Goal: Information Seeking & Learning: Check status

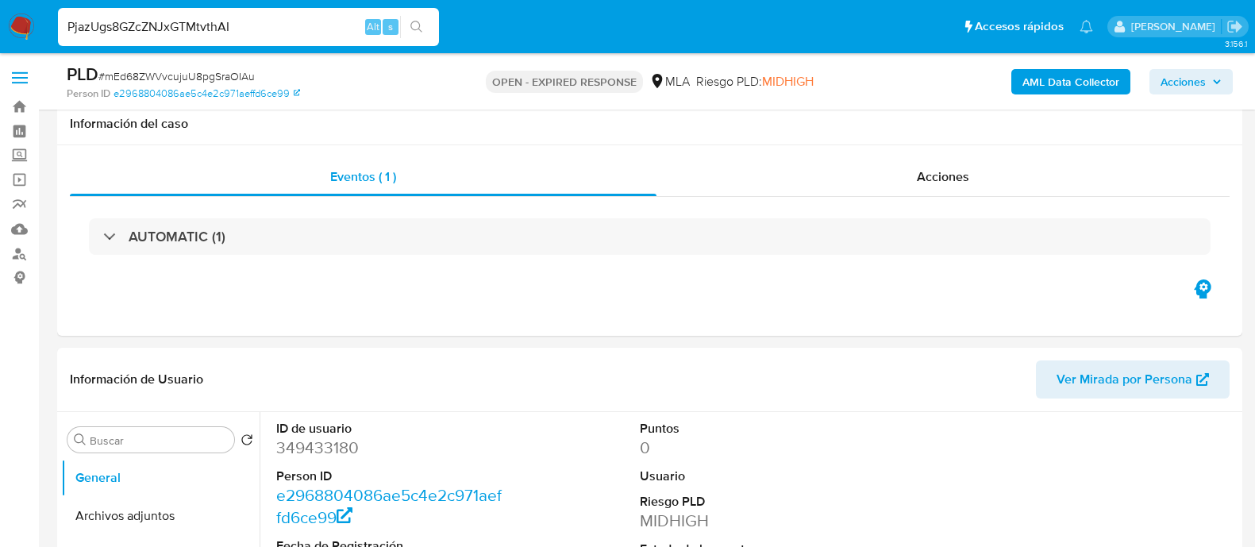
select select "10"
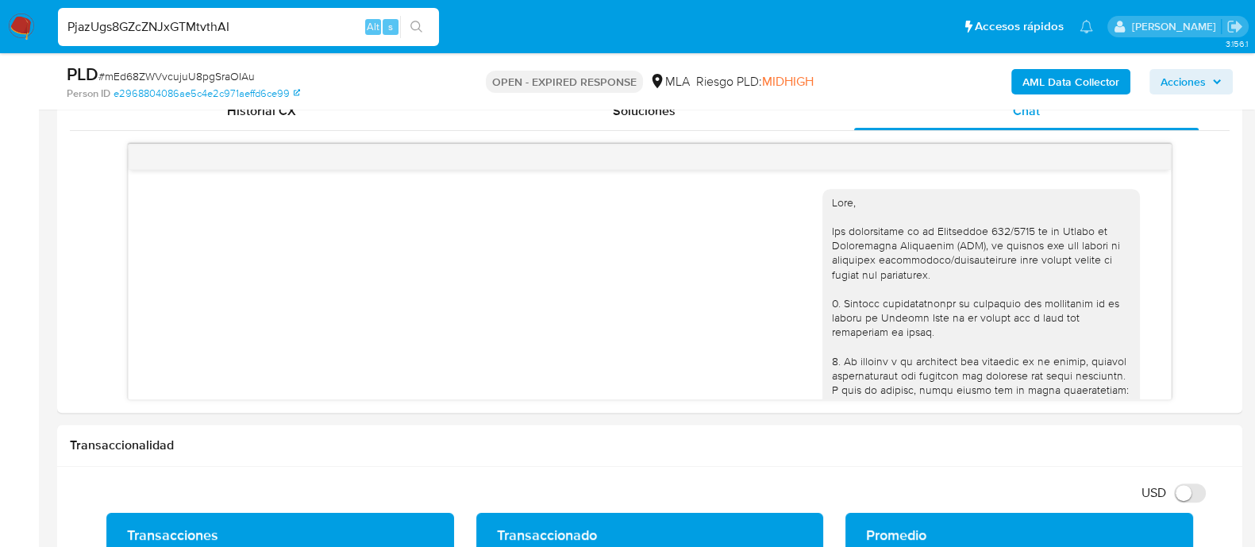
scroll to position [1512, 0]
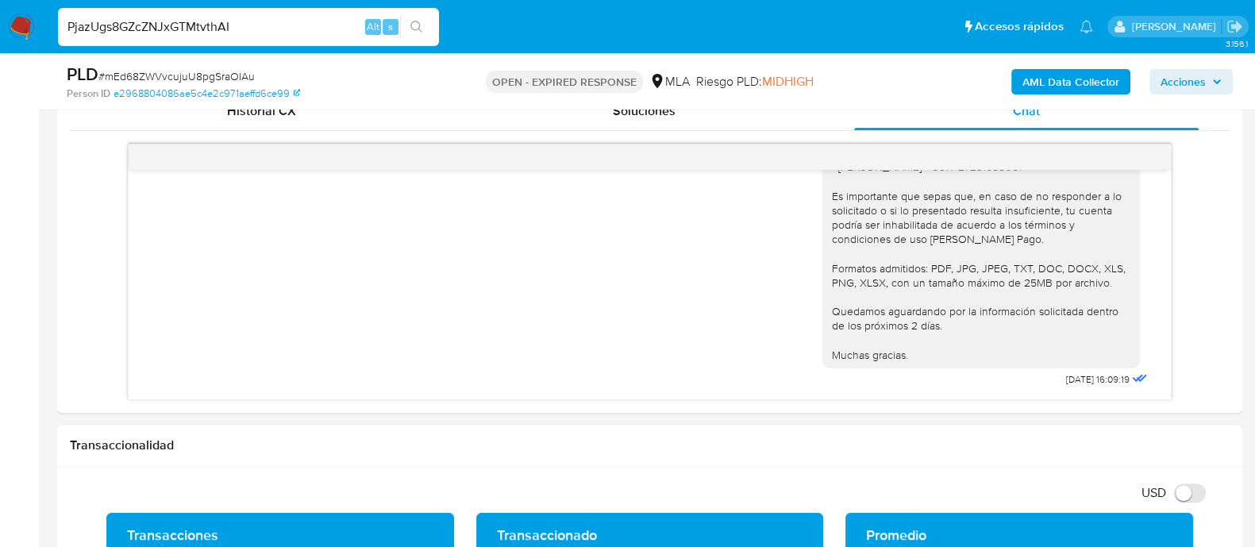
type input "PjazUgs8GZcZNJxGTMtvthAI"
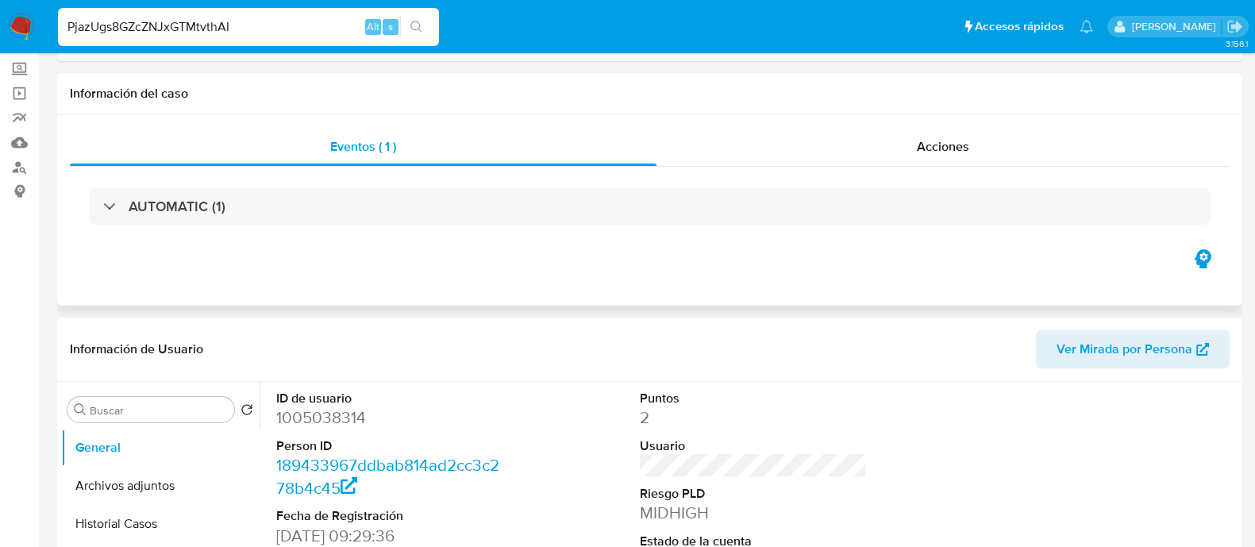
select select "10"
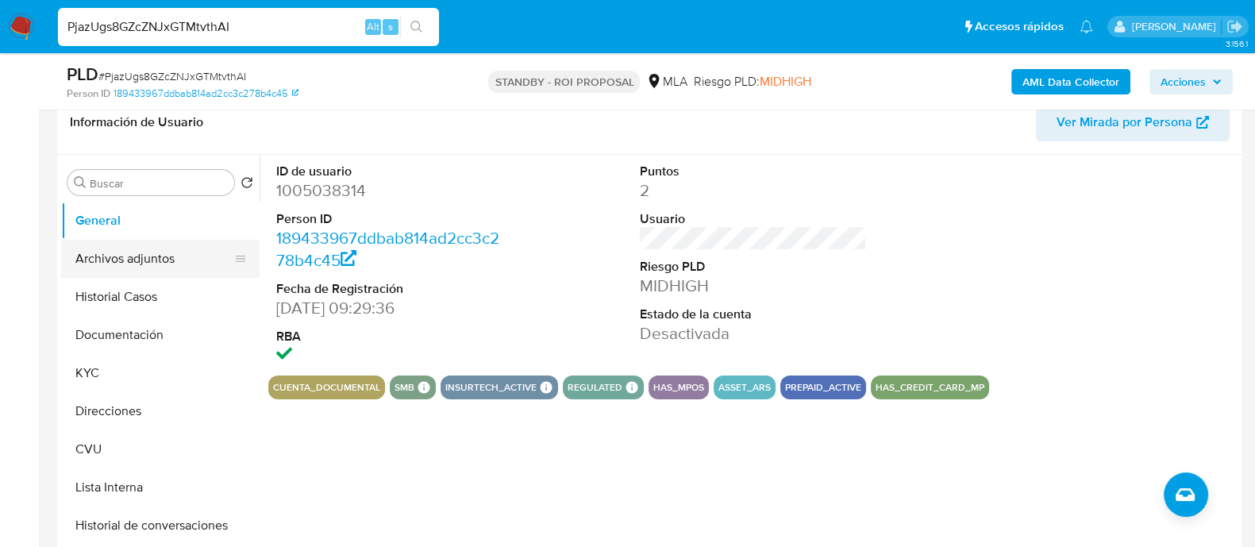
scroll to position [198, 0]
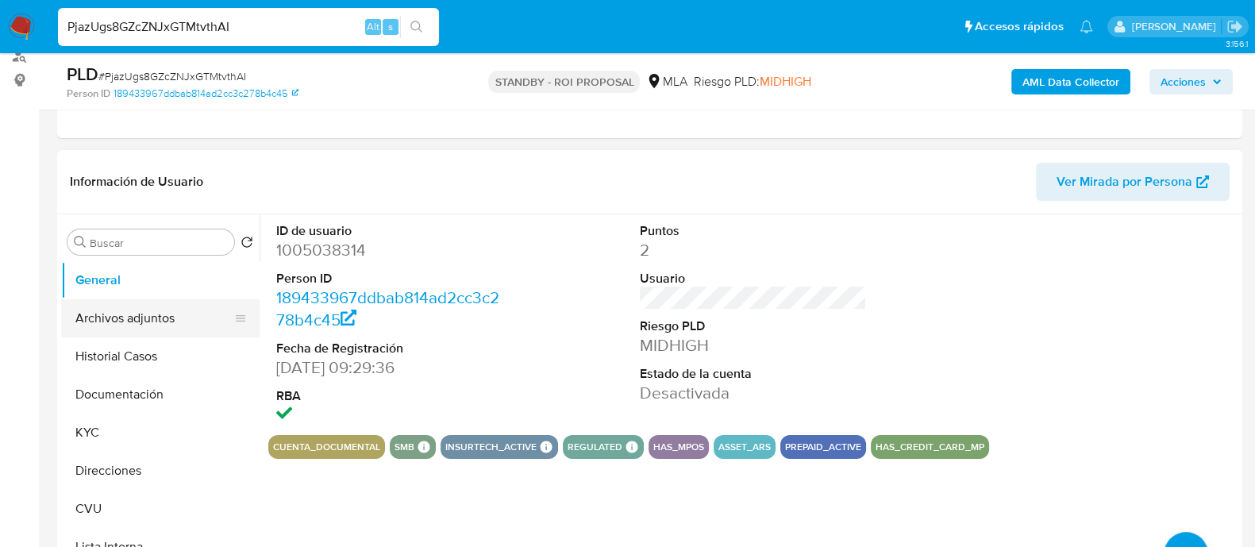
click at [145, 314] on button "Archivos adjuntos" at bounding box center [154, 318] width 186 height 38
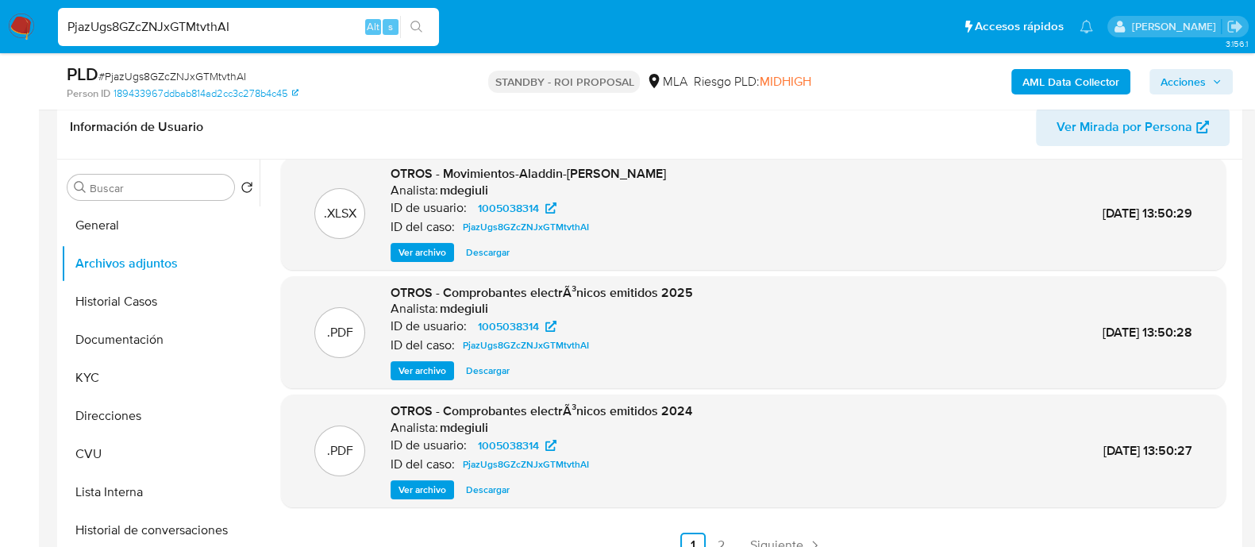
scroll to position [298, 0]
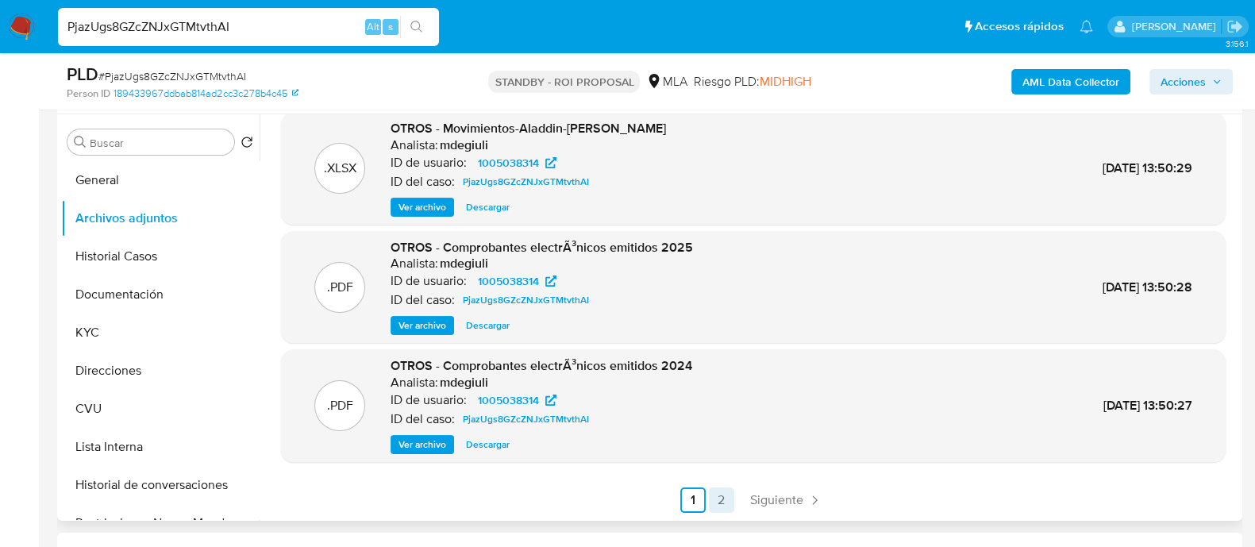
click at [720, 495] on link "2" at bounding box center [721, 500] width 25 height 25
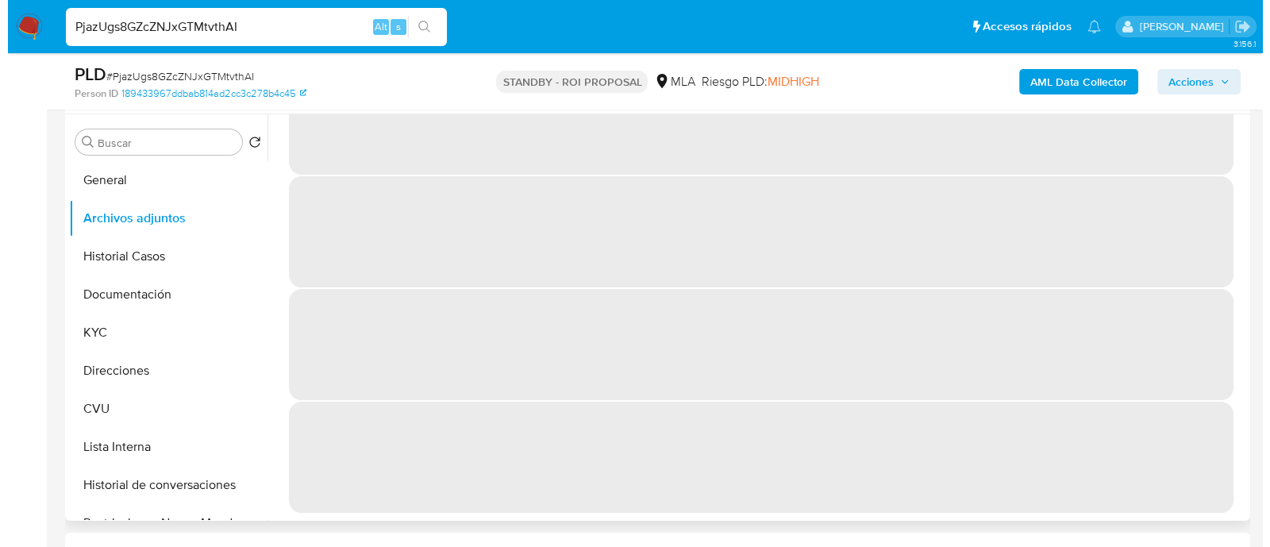
scroll to position [0, 0]
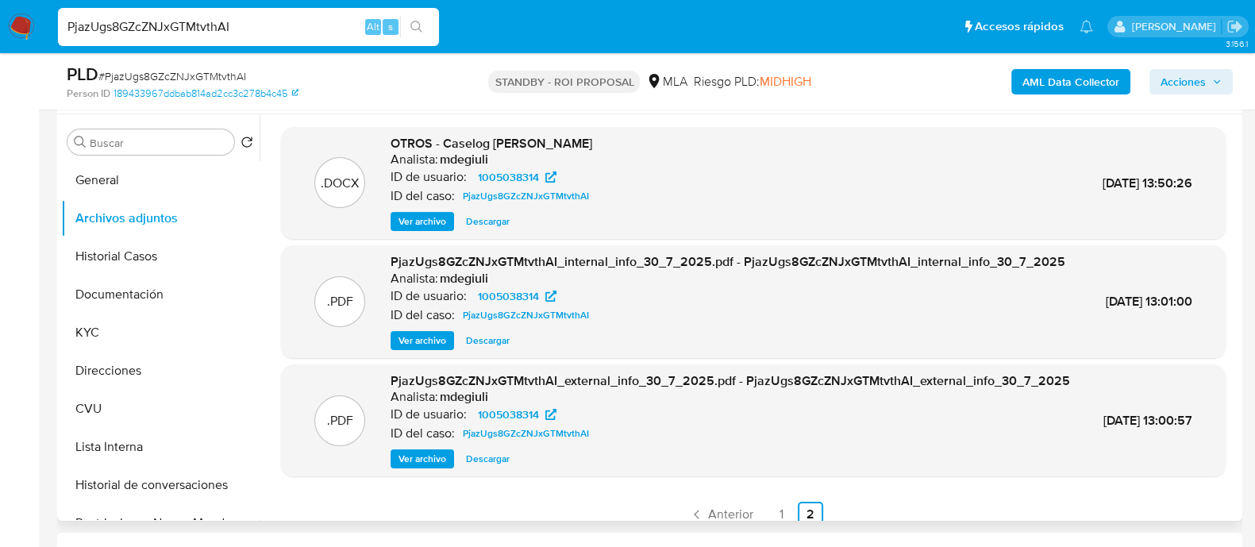
click at [431, 224] on span "Ver archivo" at bounding box center [423, 222] width 48 height 16
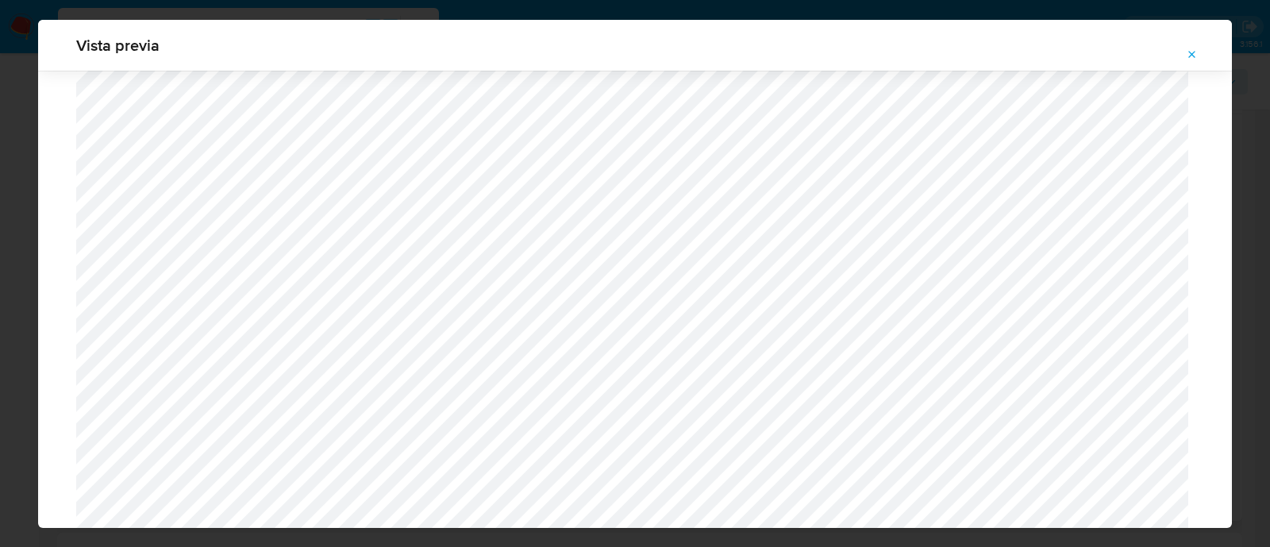
scroll to position [1854, 0]
click at [1192, 58] on icon "Attachment preview" at bounding box center [1192, 54] width 13 height 13
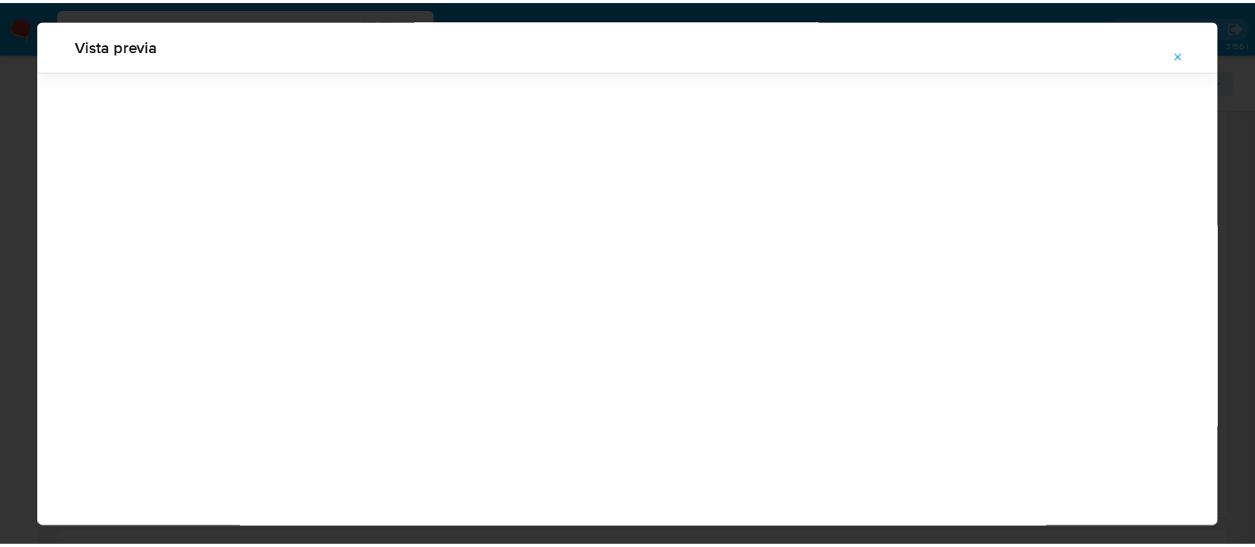
scroll to position [51, 0]
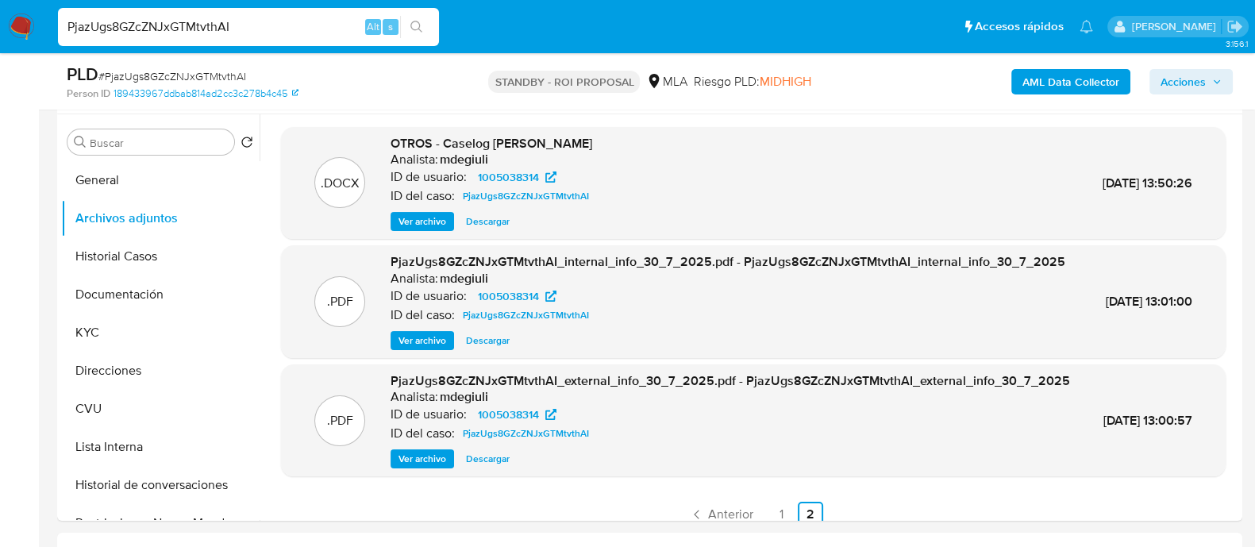
click at [199, 12] on div "PjazUgs8GZcZNJxGTMtvthAI Alt s" at bounding box center [248, 27] width 381 height 38
click at [204, 26] on input "PjazUgs8GZcZNJxGTMtvthAI" at bounding box center [248, 27] width 381 height 21
paste input "CMKDpNFjdAOwiwwdx2d5E0b1"
type input "CMKDpNFjdAOwiwwdx2d5E0b1"
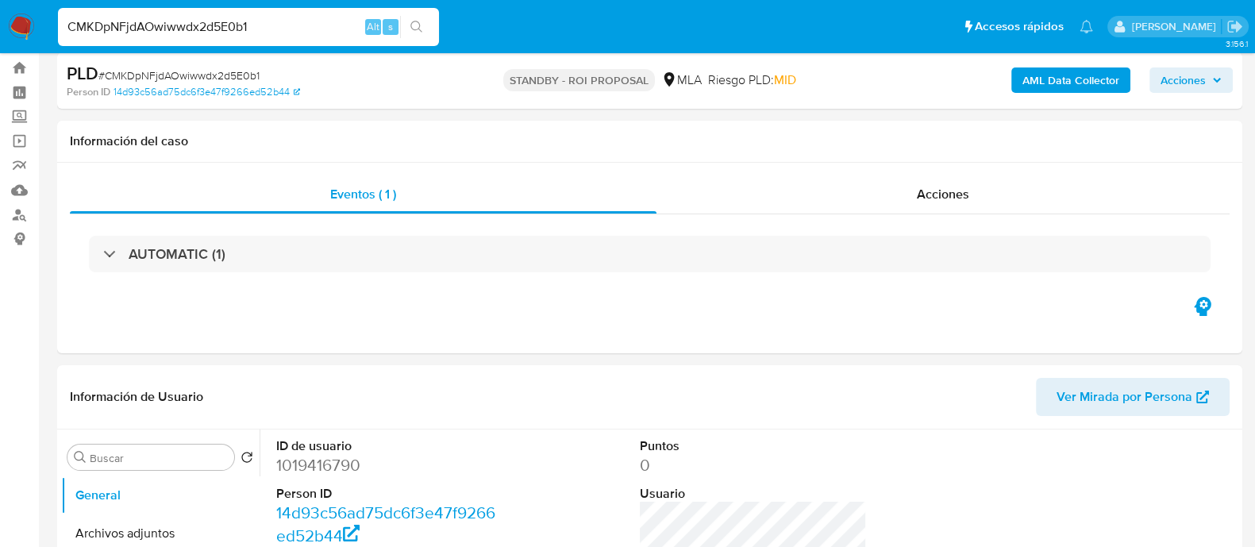
select select "10"
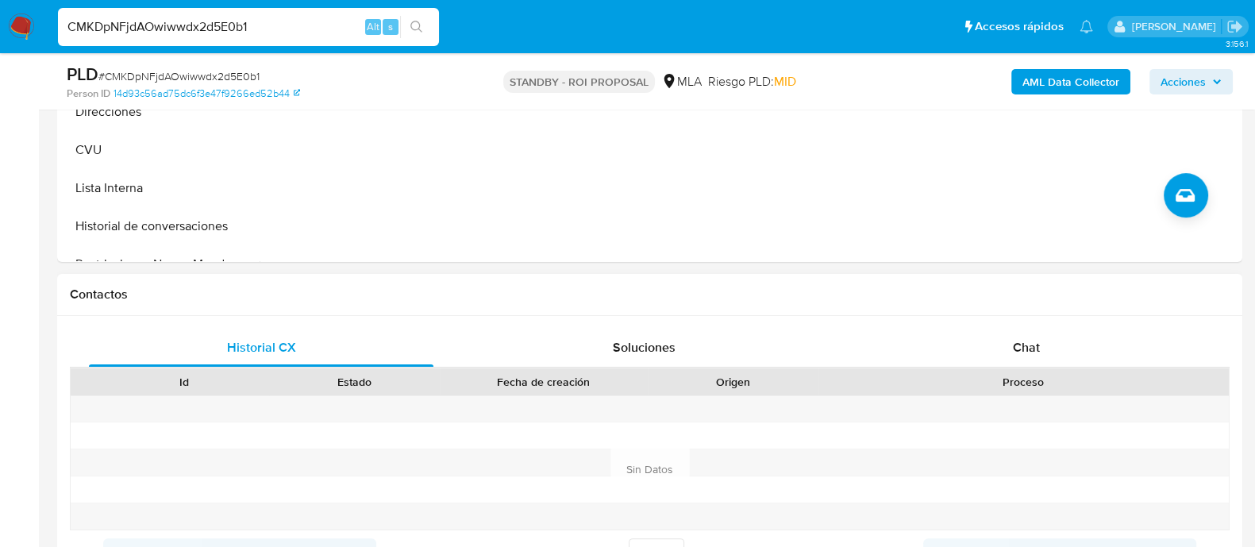
scroll to position [298, 0]
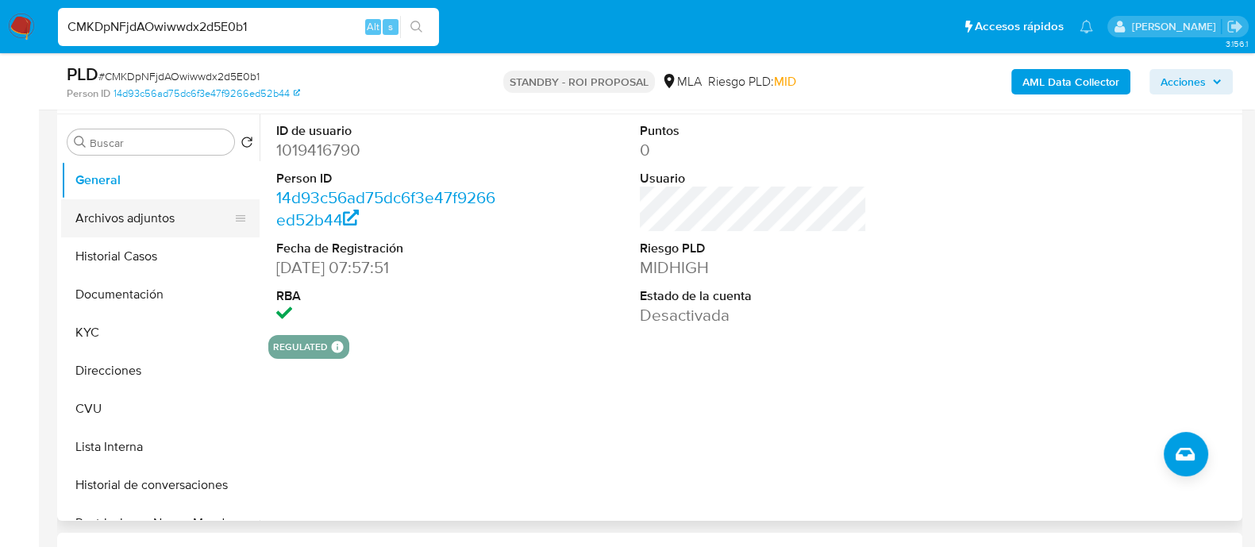
click at [120, 217] on button "Archivos adjuntos" at bounding box center [154, 218] width 186 height 38
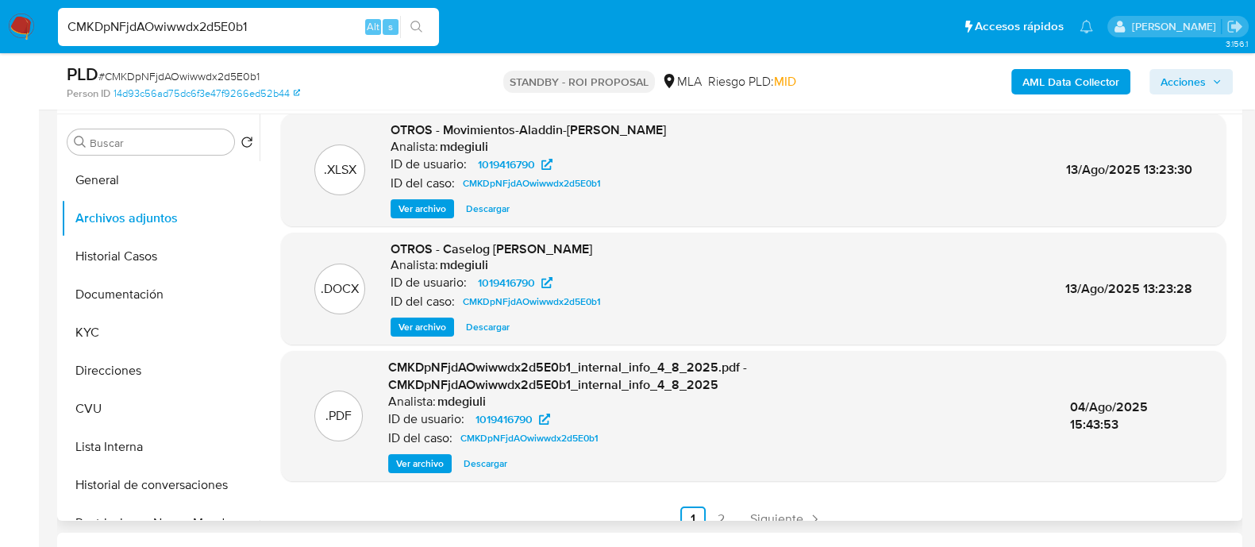
scroll to position [151, 0]
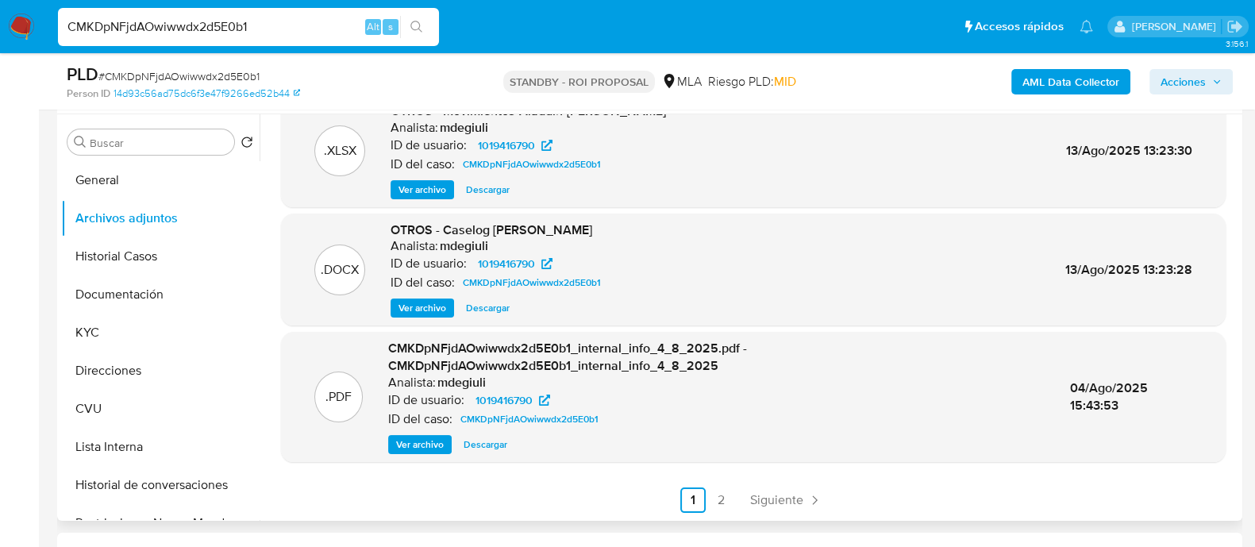
click at [704, 493] on ul "Anterior 1 2 Siguiente" at bounding box center [753, 500] width 945 height 25
click at [710, 499] on link "2" at bounding box center [721, 500] width 25 height 25
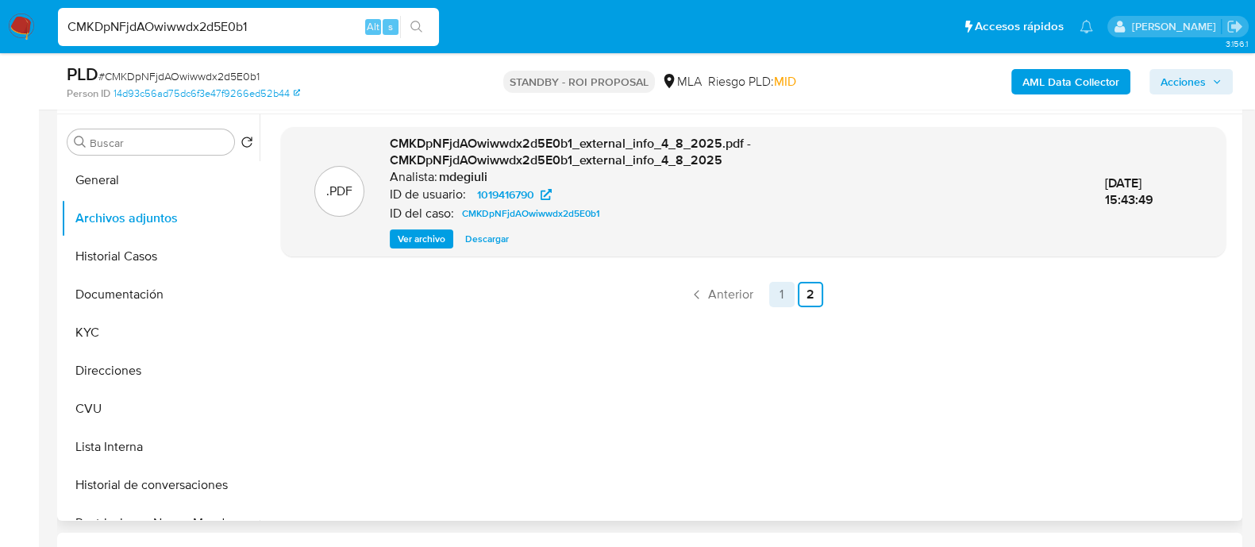
click at [782, 292] on link "1" at bounding box center [781, 294] width 25 height 25
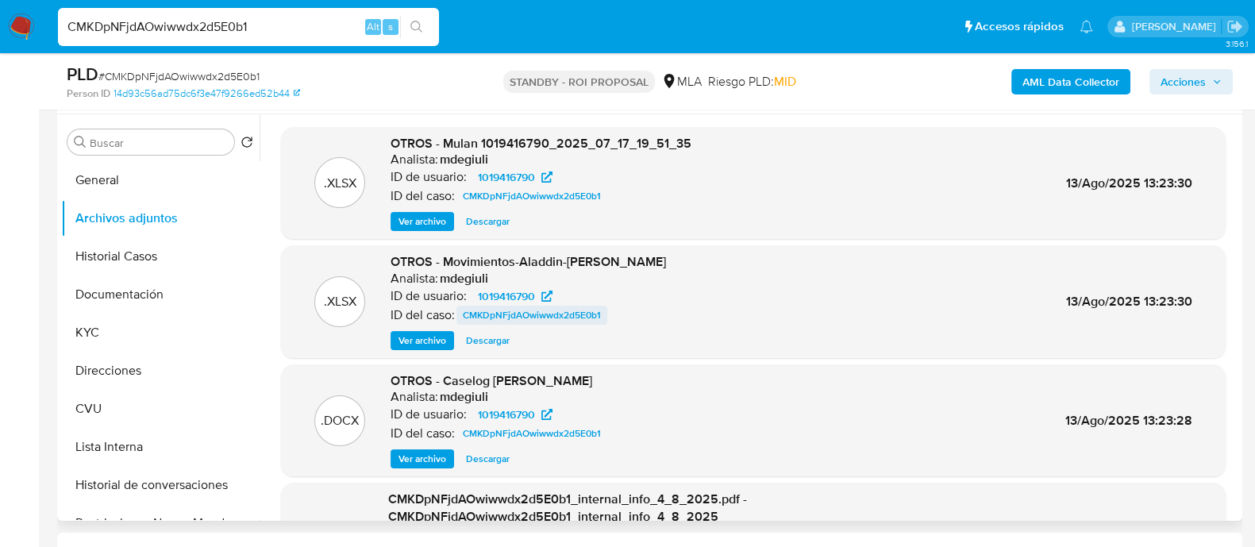
scroll to position [98, 0]
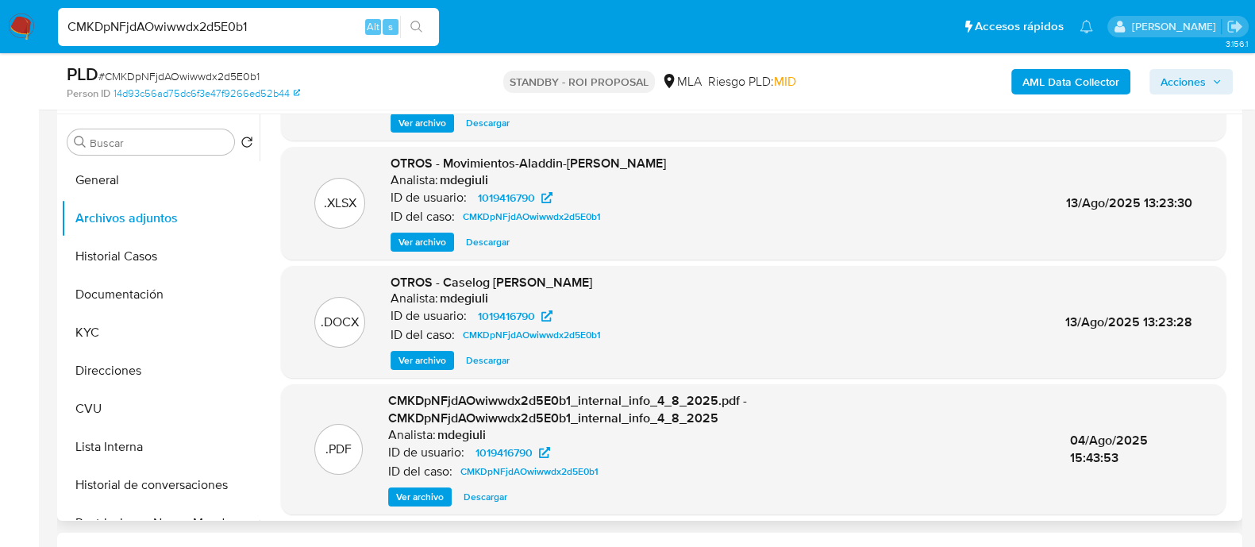
click at [432, 359] on span "Ver archivo" at bounding box center [423, 361] width 48 height 16
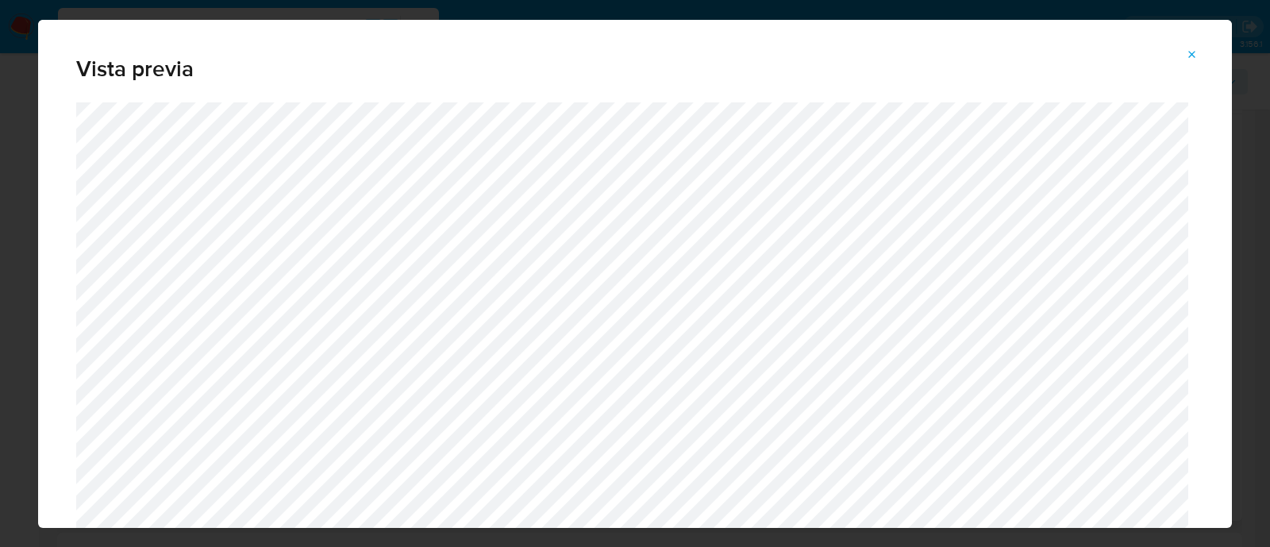
click at [1184, 54] on button "Attachment preview" at bounding box center [1192, 54] width 35 height 25
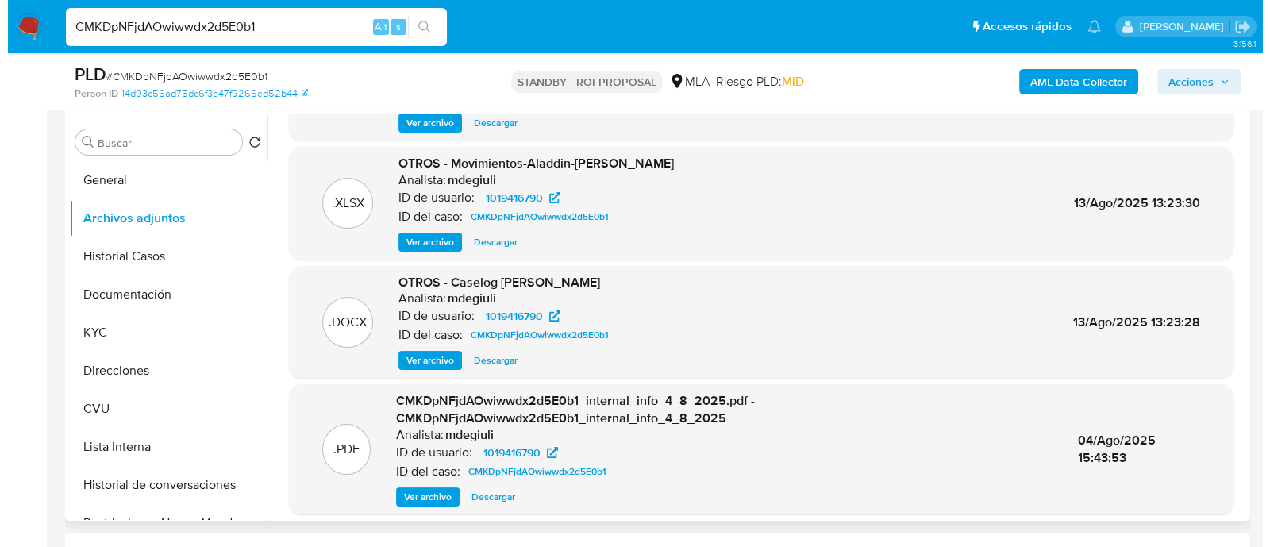
scroll to position [0, 0]
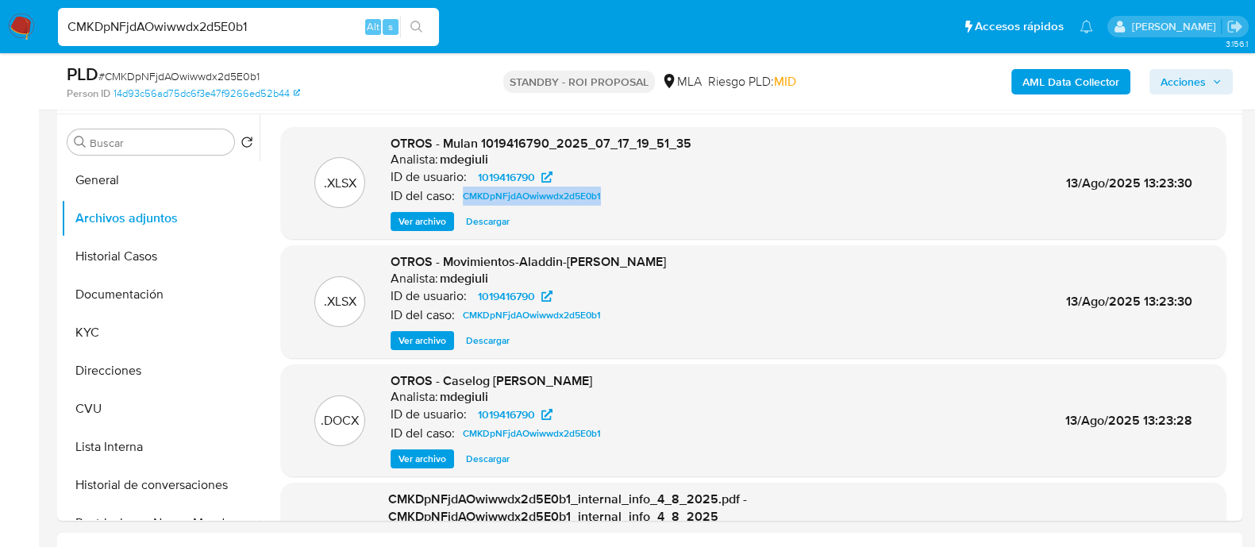
drag, startPoint x: 418, startPoint y: 453, endPoint x: 429, endPoint y: 454, distance: 10.4
click at [421, 454] on span "Ver archivo" at bounding box center [423, 459] width 48 height 16
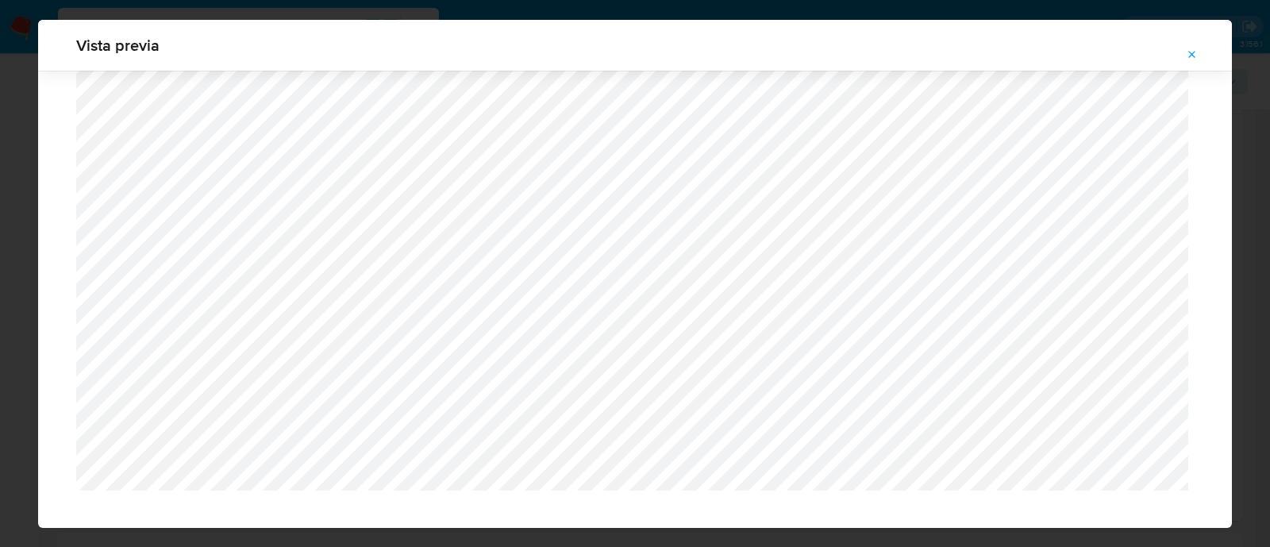
scroll to position [1464, 0]
click at [0, 160] on div "Vista previa" at bounding box center [635, 273] width 1270 height 547
click at [1205, 56] on button "Attachment preview" at bounding box center [1192, 54] width 35 height 25
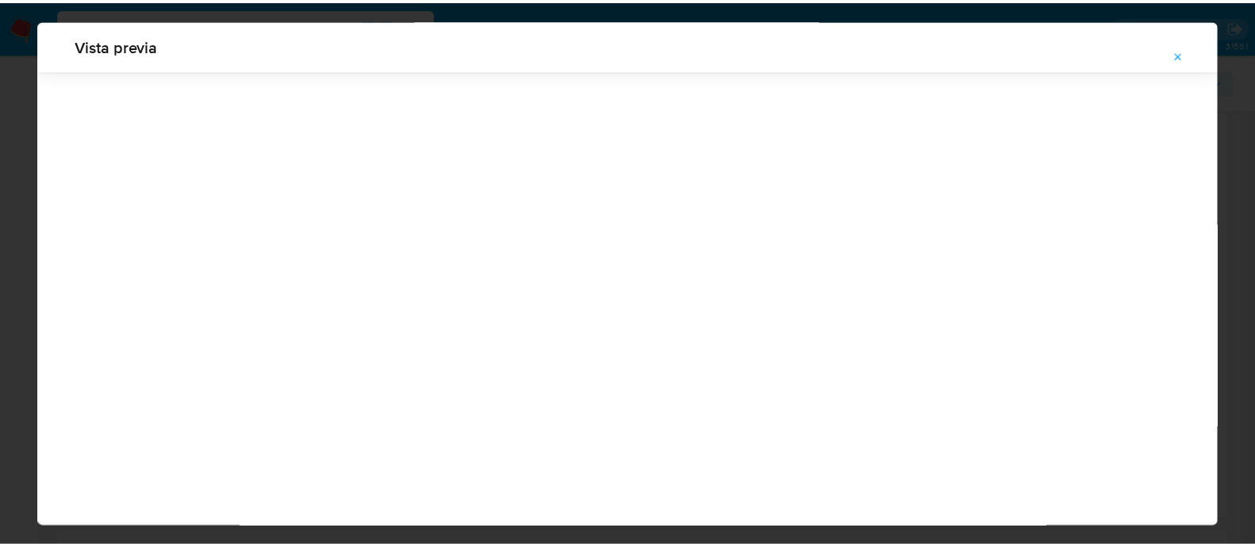
scroll to position [51, 0]
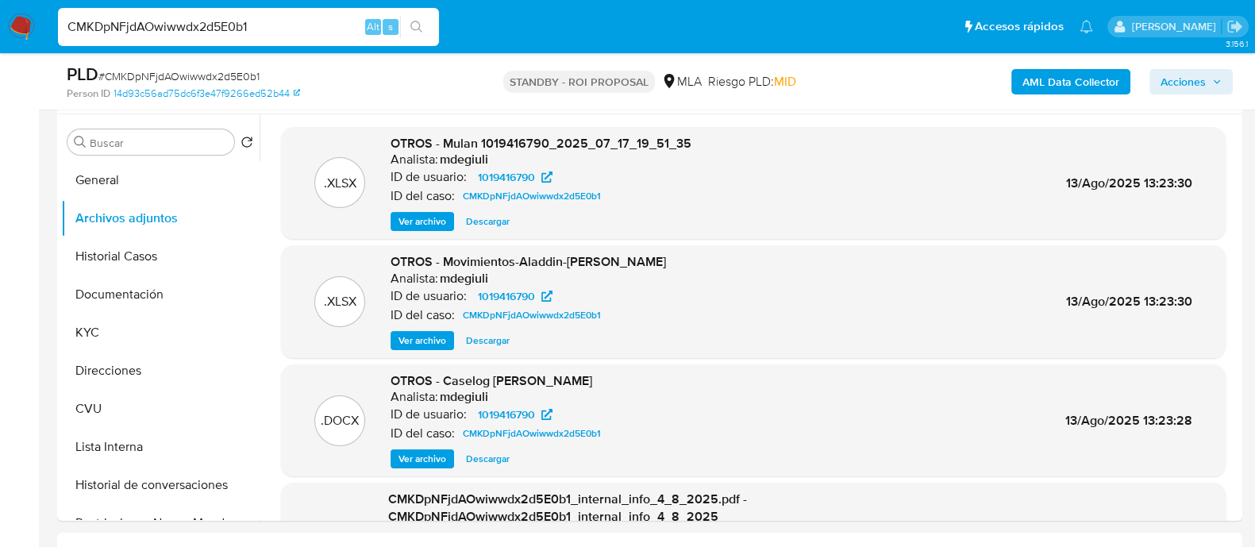
click at [187, 21] on input "CMKDpNFjdAOwiwwdx2d5E0b1" at bounding box center [248, 27] width 381 height 21
paste input "rge0HEadsgWJ6Q5YXDmGayj4"
type input "rge0HEadsgWJ6Q5YXDmGayj4"
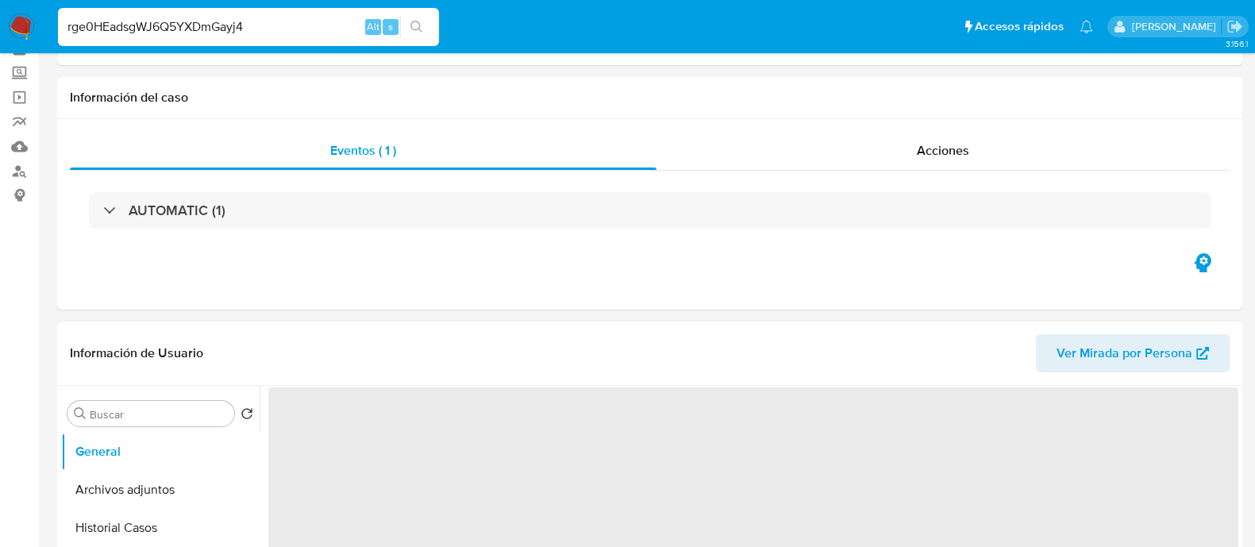
scroll to position [198, 0]
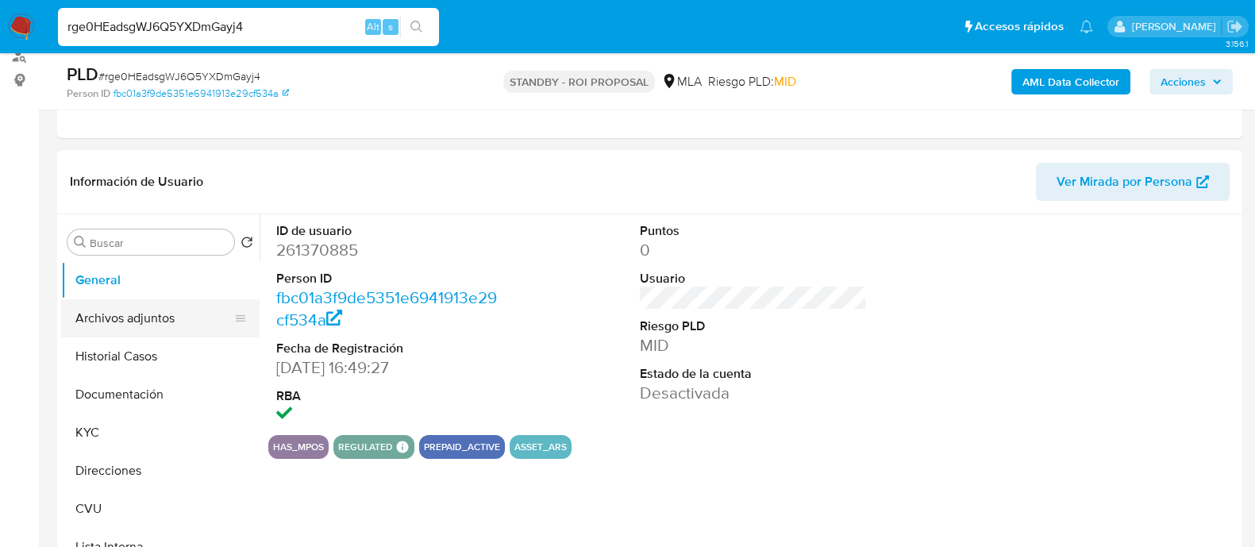
click at [129, 324] on button "Archivos adjuntos" at bounding box center [154, 318] width 186 height 38
select select "10"
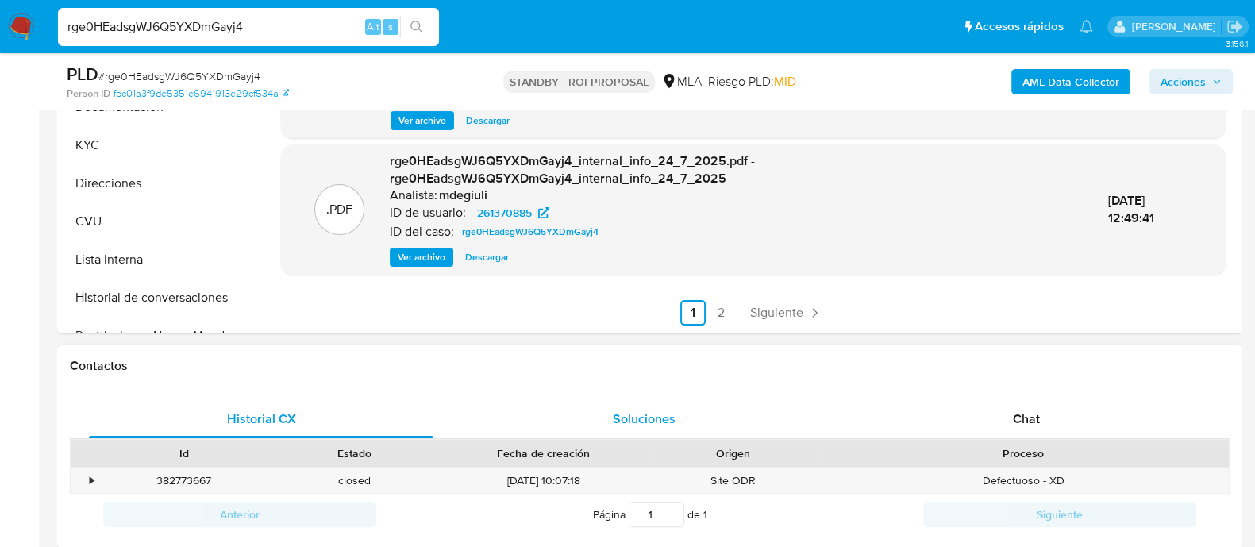
scroll to position [496, 0]
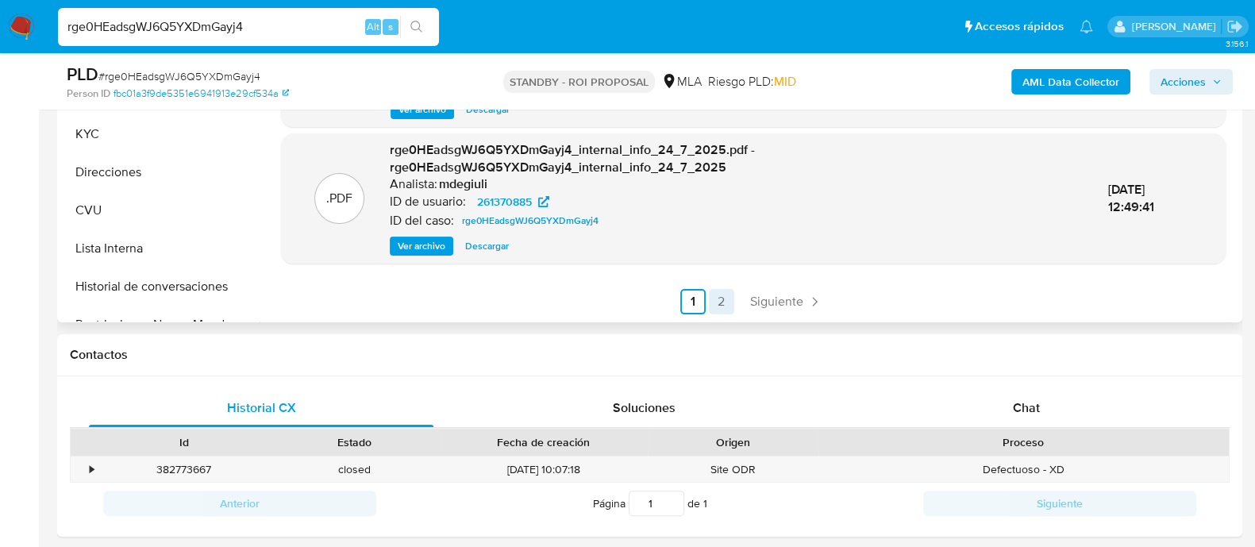
click at [725, 303] on link "2" at bounding box center [721, 301] width 25 height 25
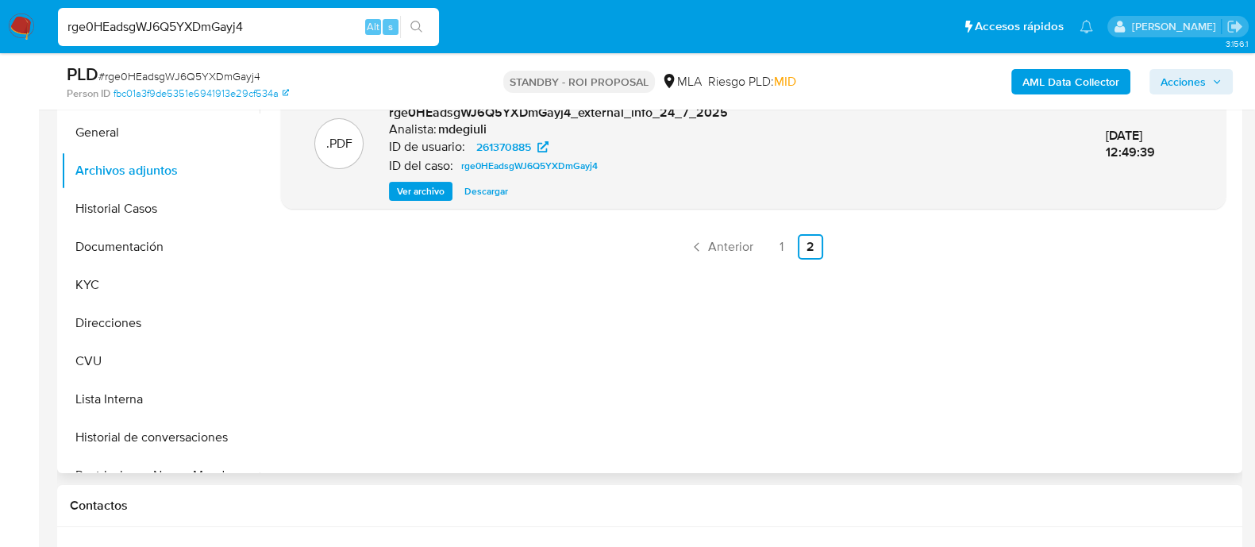
scroll to position [198, 0]
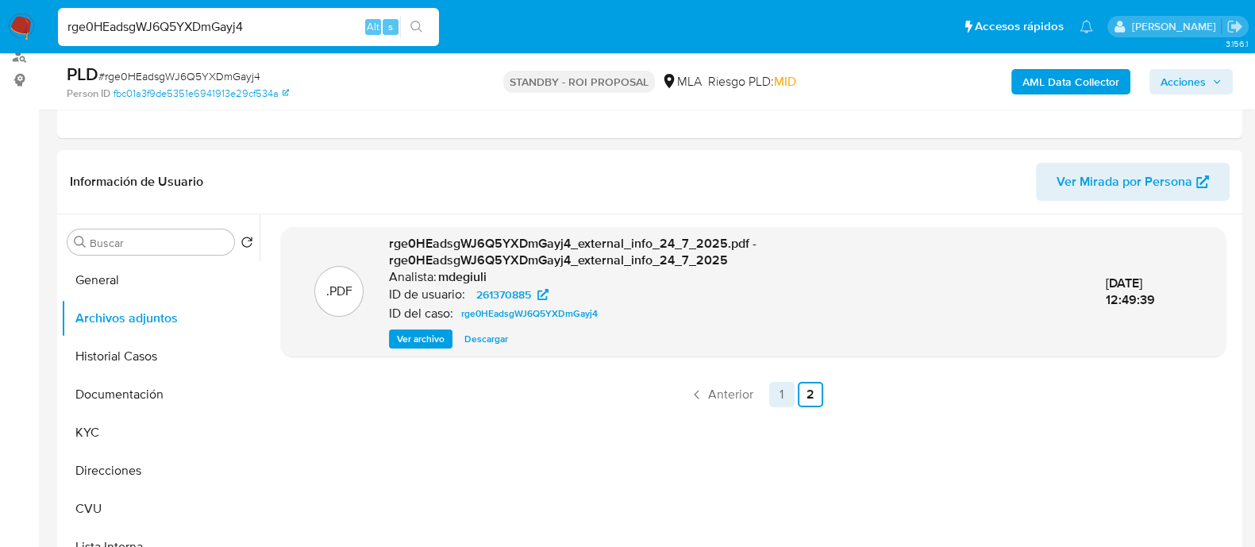
click at [777, 395] on link "1" at bounding box center [781, 394] width 25 height 25
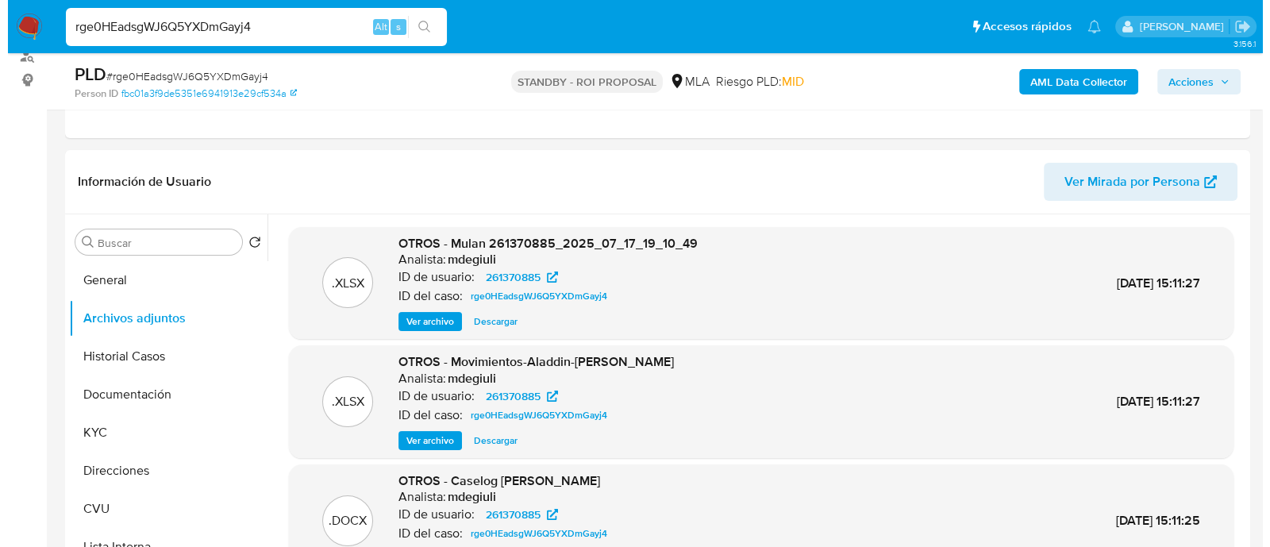
scroll to position [98, 0]
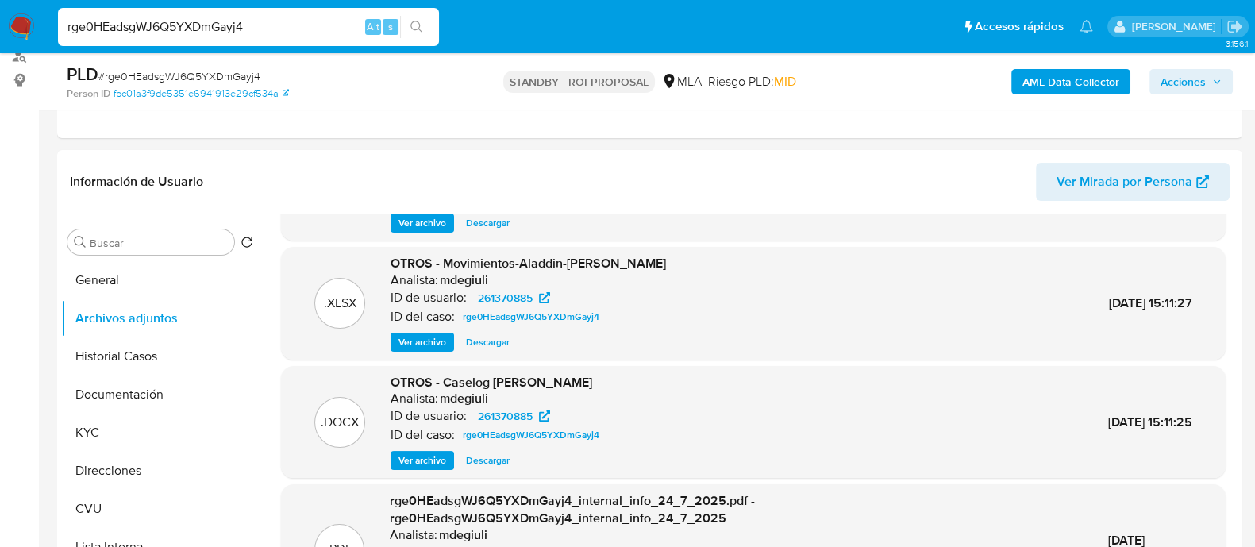
click at [410, 459] on span "Ver archivo" at bounding box center [423, 461] width 48 height 16
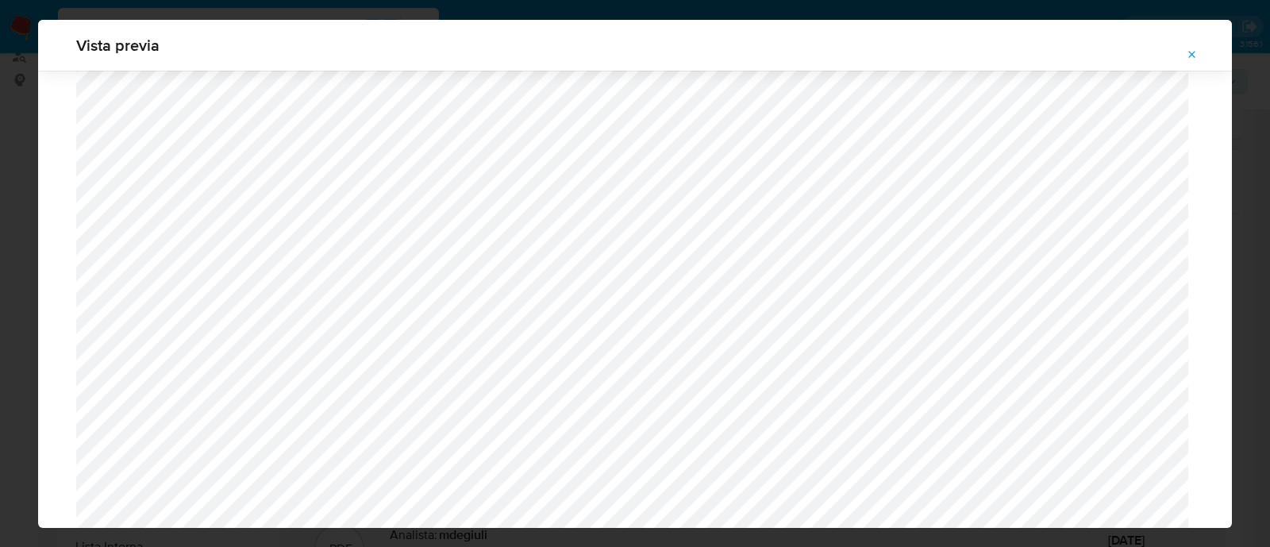
scroll to position [465, 0]
click at [1191, 48] on icon "Attachment preview" at bounding box center [1192, 54] width 13 height 13
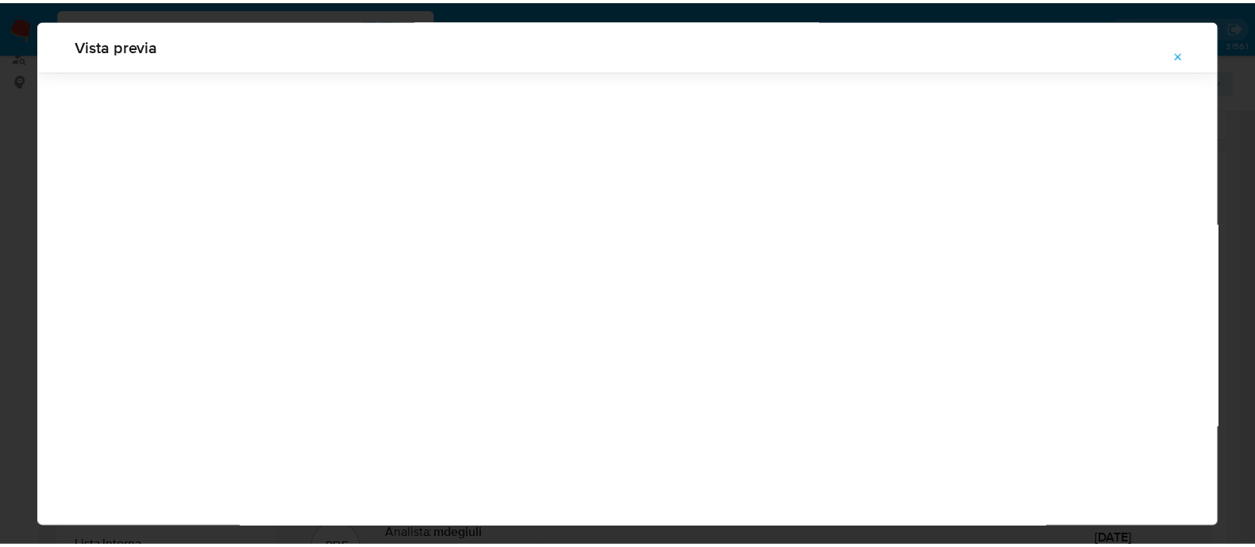
scroll to position [51, 0]
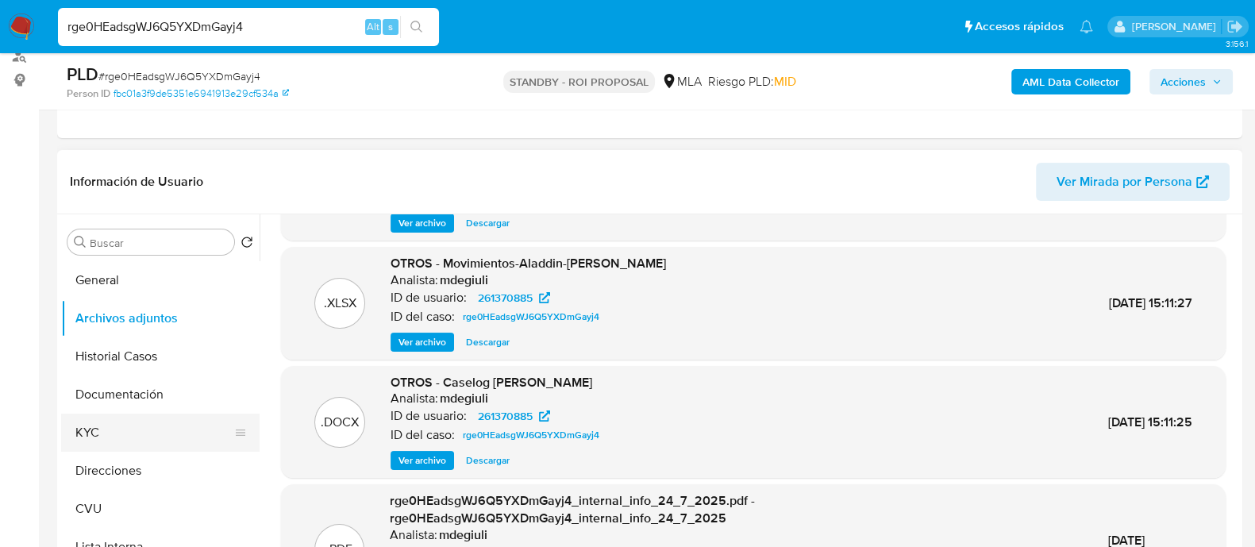
click at [123, 431] on button "KYC" at bounding box center [154, 433] width 186 height 38
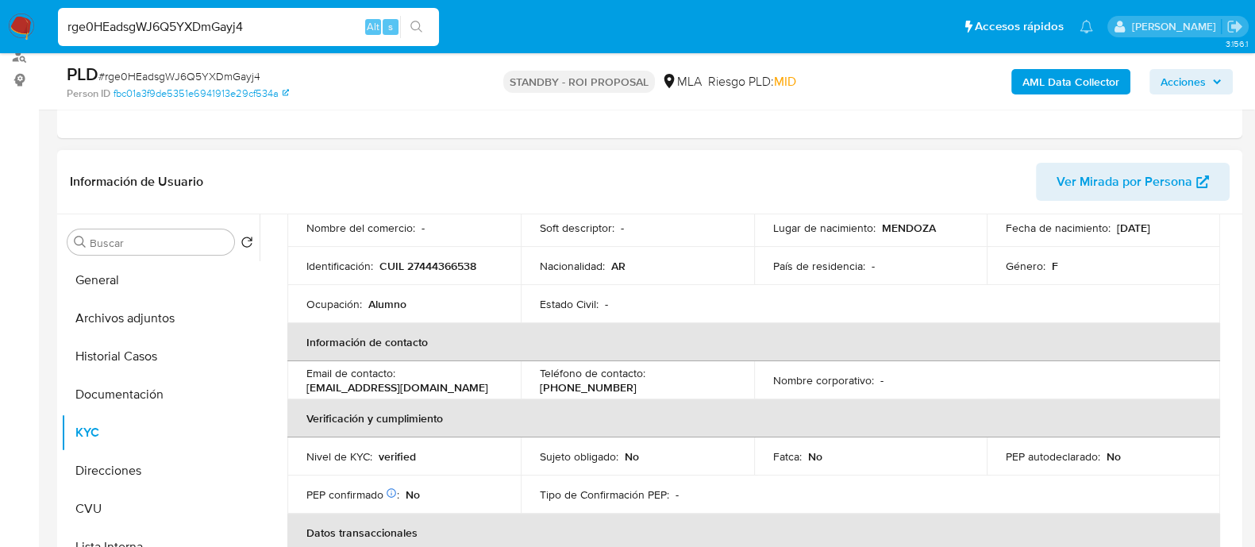
scroll to position [198, 0]
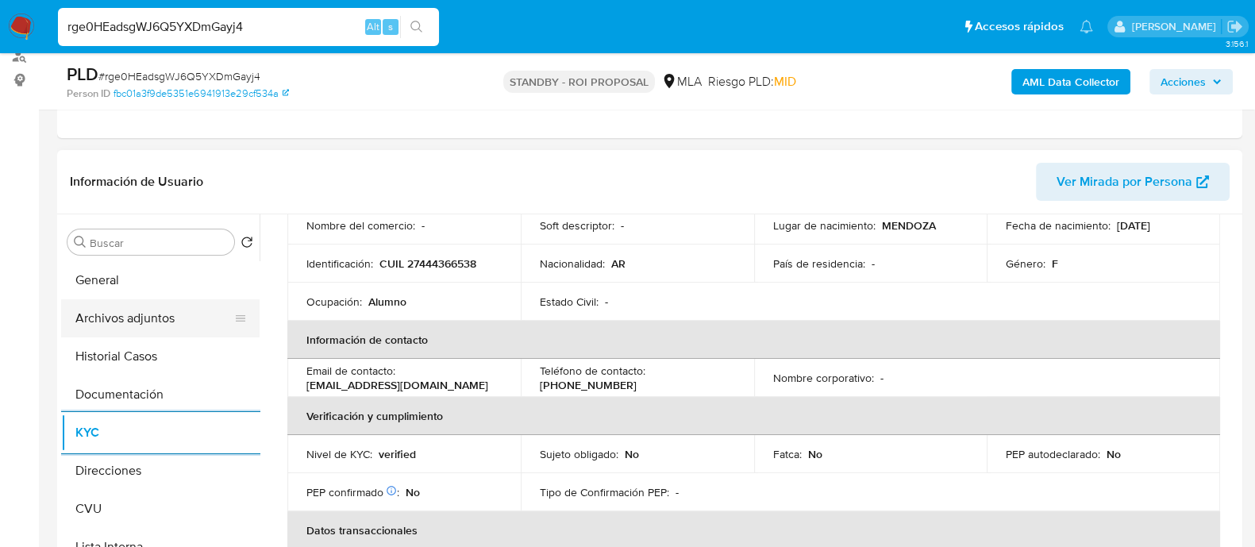
click at [106, 307] on button "Archivos adjuntos" at bounding box center [154, 318] width 186 height 38
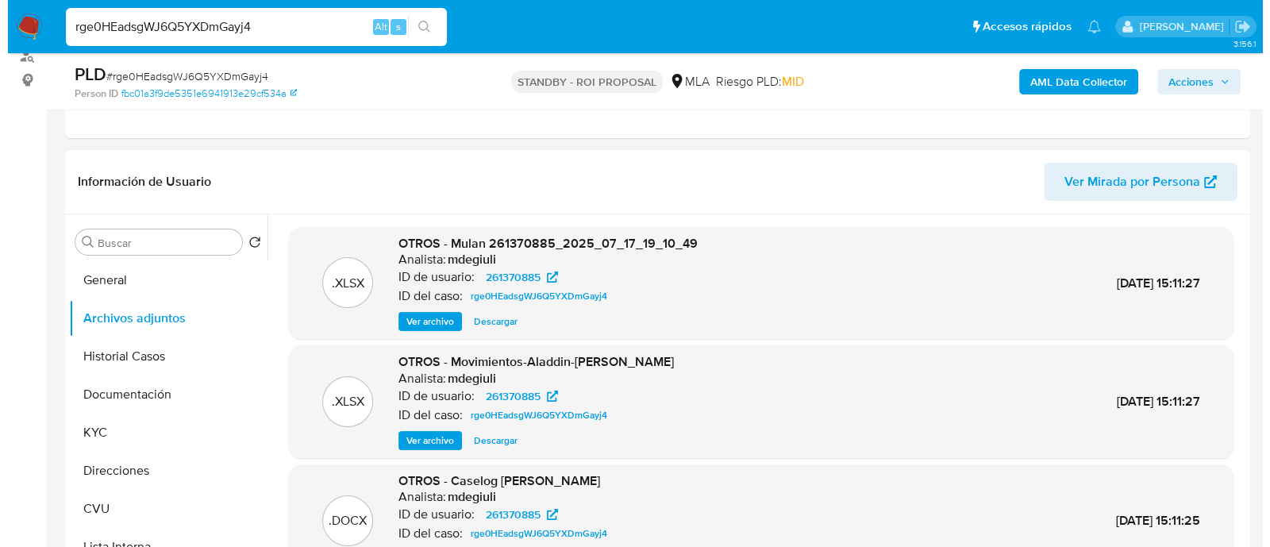
scroll to position [98, 0]
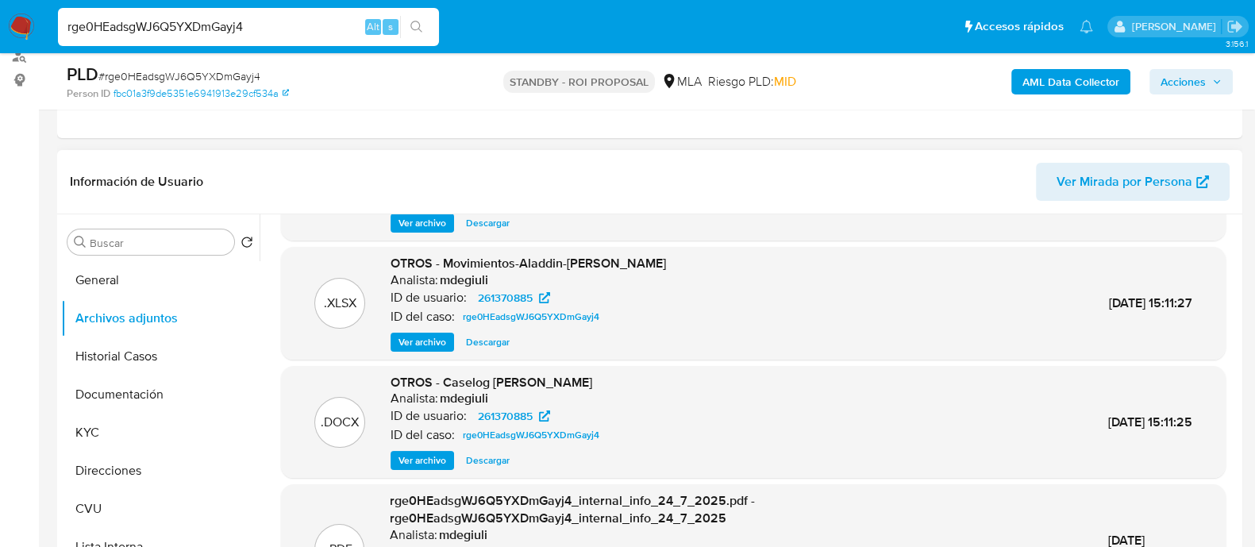
click at [434, 453] on span "Ver archivo" at bounding box center [423, 461] width 48 height 16
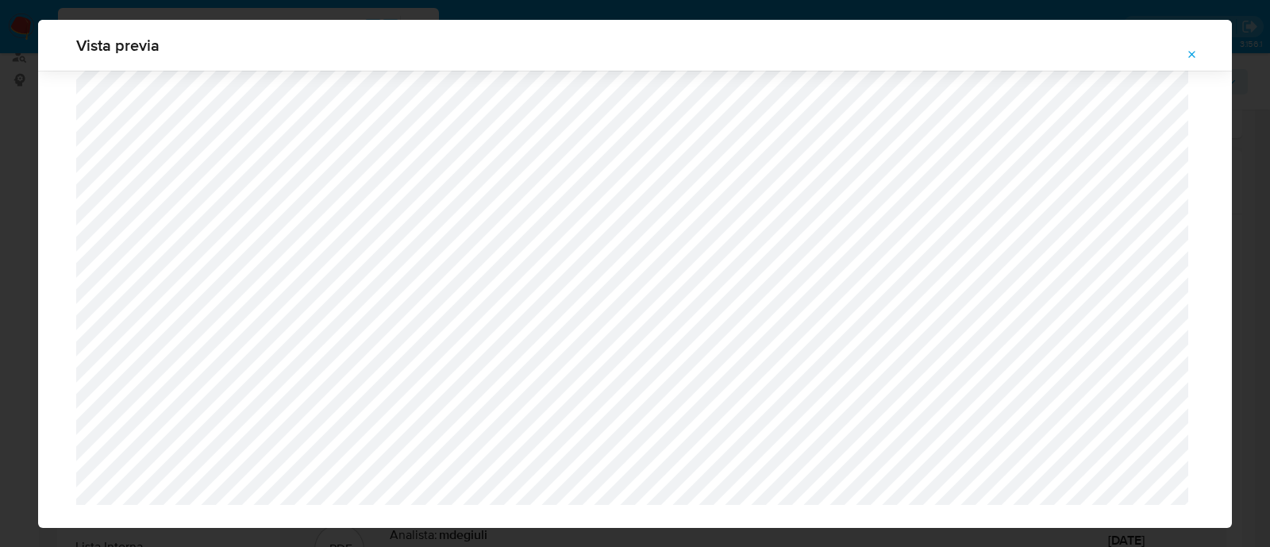
scroll to position [1499, 0]
click at [1198, 51] on icon "Attachment preview" at bounding box center [1192, 54] width 13 height 13
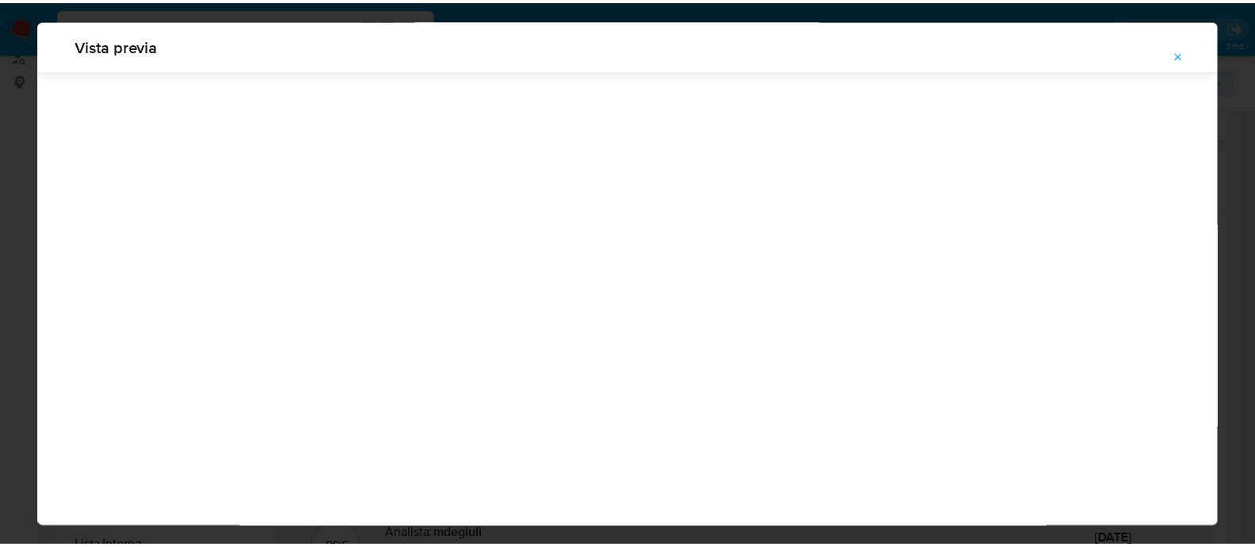
scroll to position [51, 0]
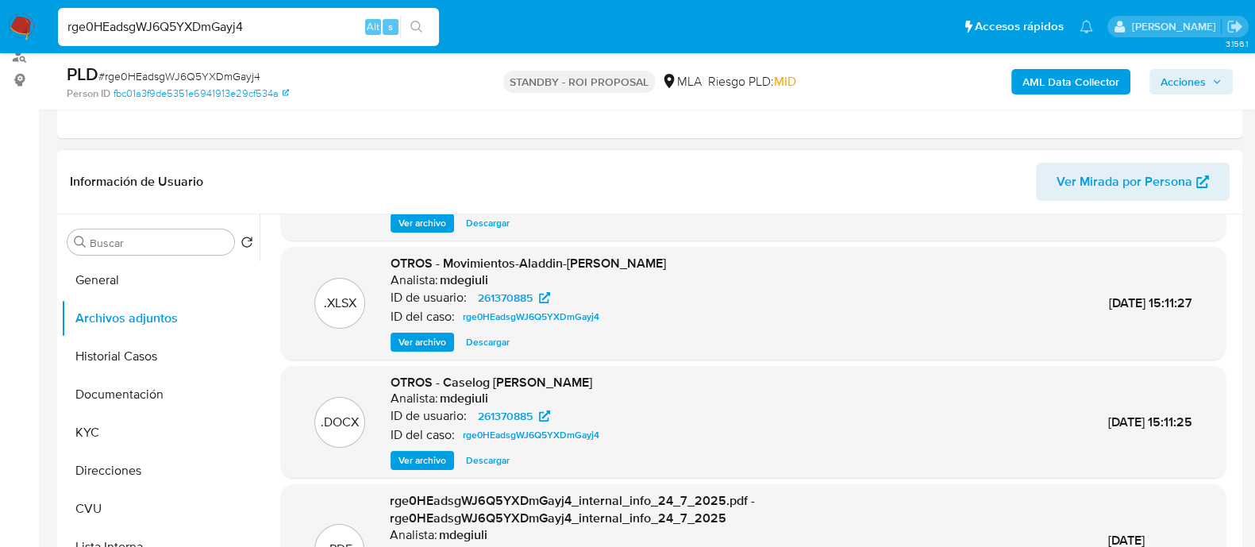
click at [140, 21] on input "rge0HEadsgWJ6Q5YXDmGayj4" at bounding box center [248, 27] width 381 height 21
paste input "DXnrNgzgbV5rIrxGgJuE6mp9"
type input "DXnrNgzgbV5rIrxGgJuE6mp9"
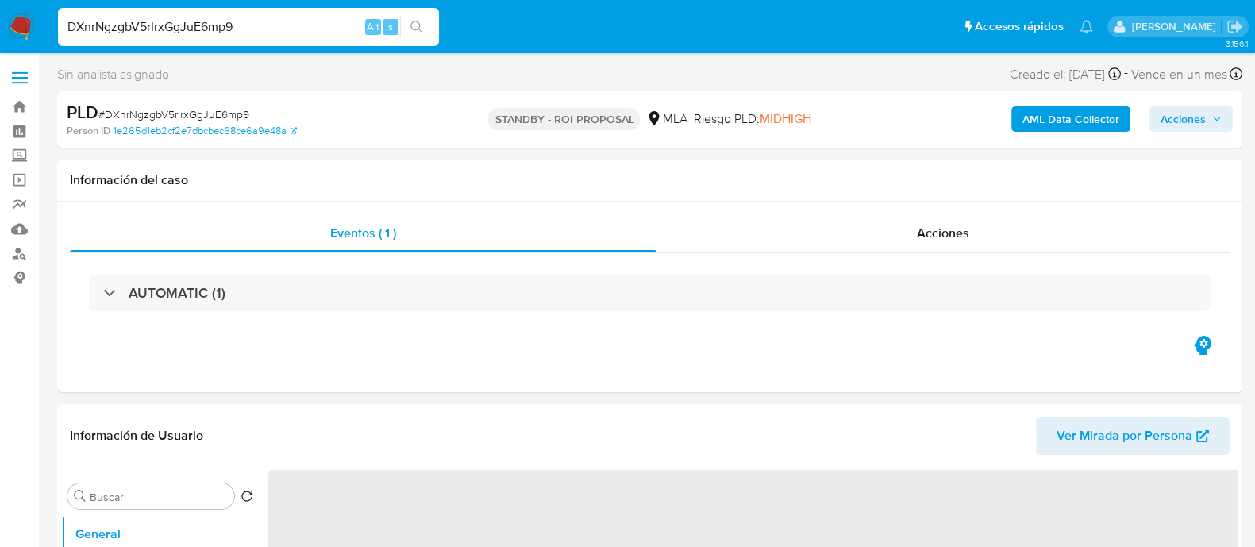
select select "10"
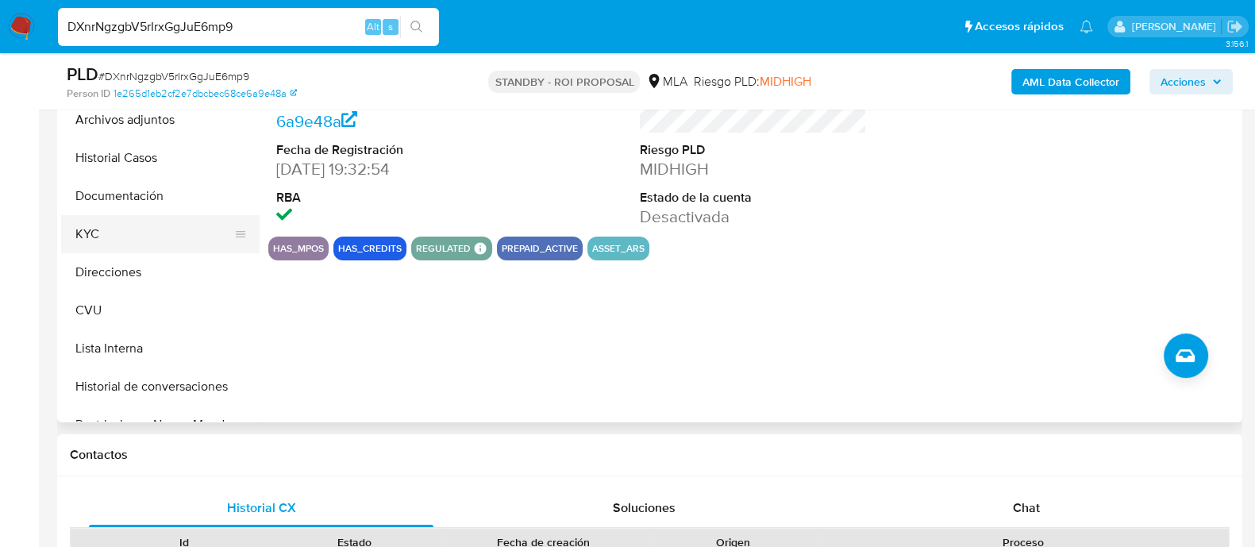
scroll to position [298, 0]
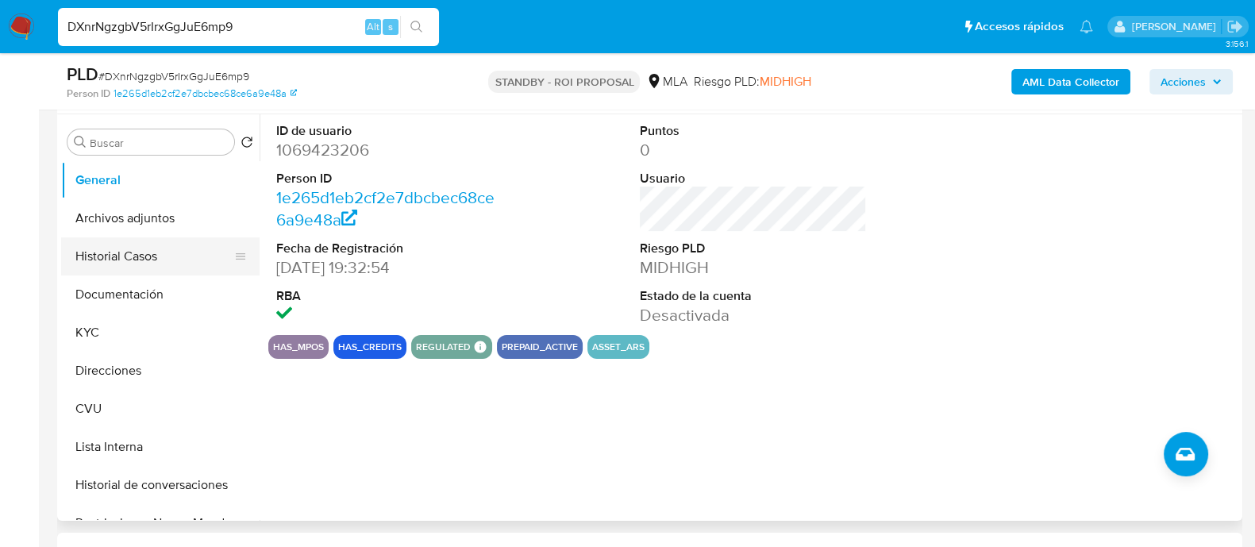
click at [123, 253] on button "Historial Casos" at bounding box center [154, 256] width 186 height 38
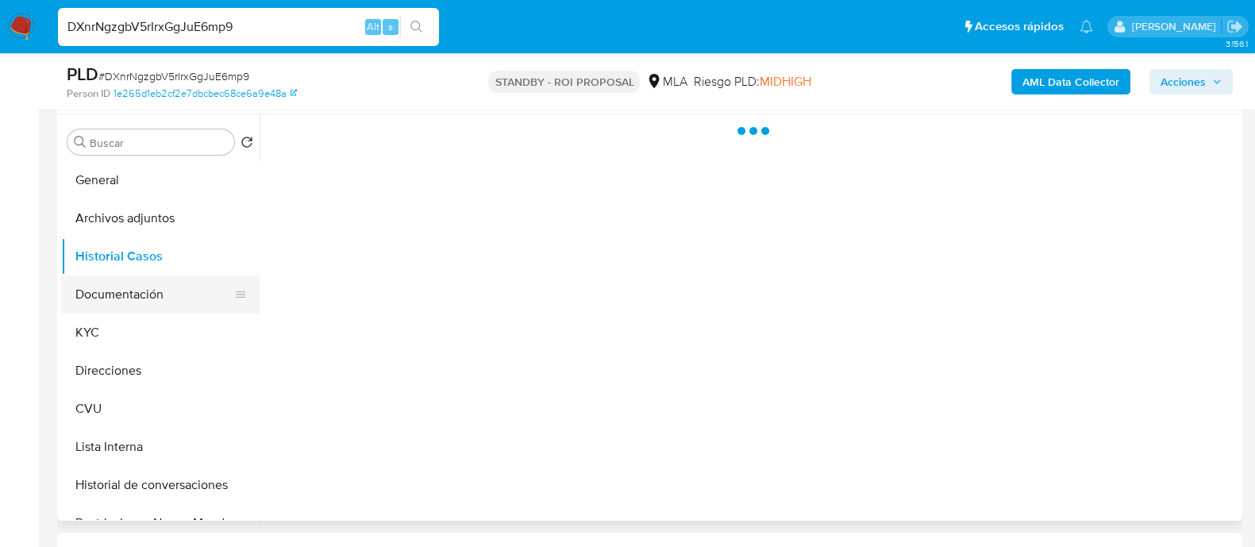
click at [123, 293] on button "Documentación" at bounding box center [154, 295] width 186 height 38
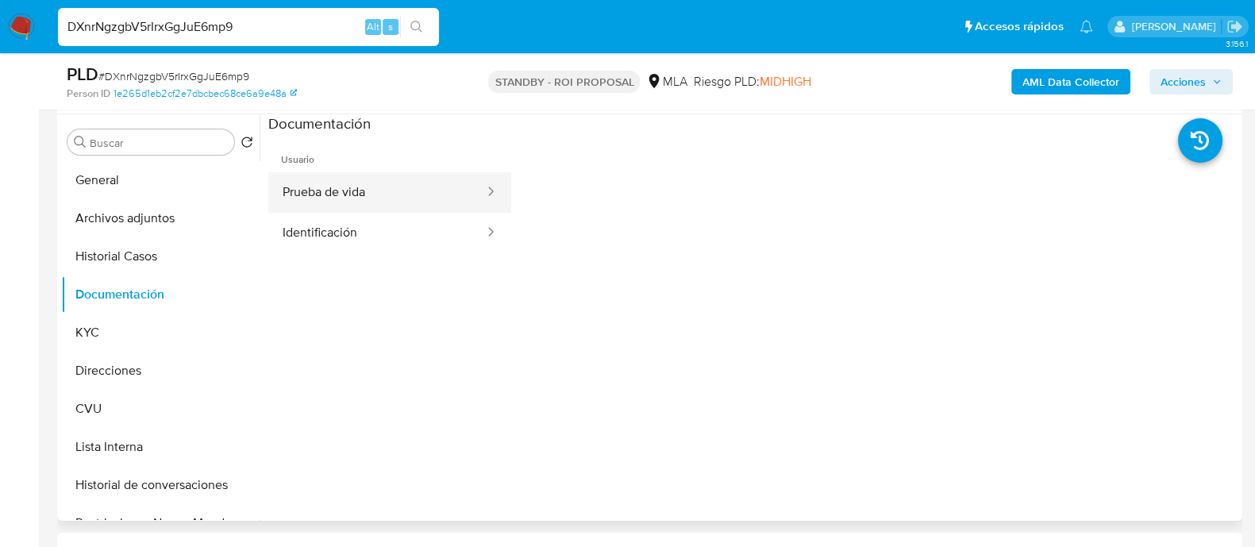
click at [364, 199] on button "Prueba de vida" at bounding box center [377, 192] width 218 height 40
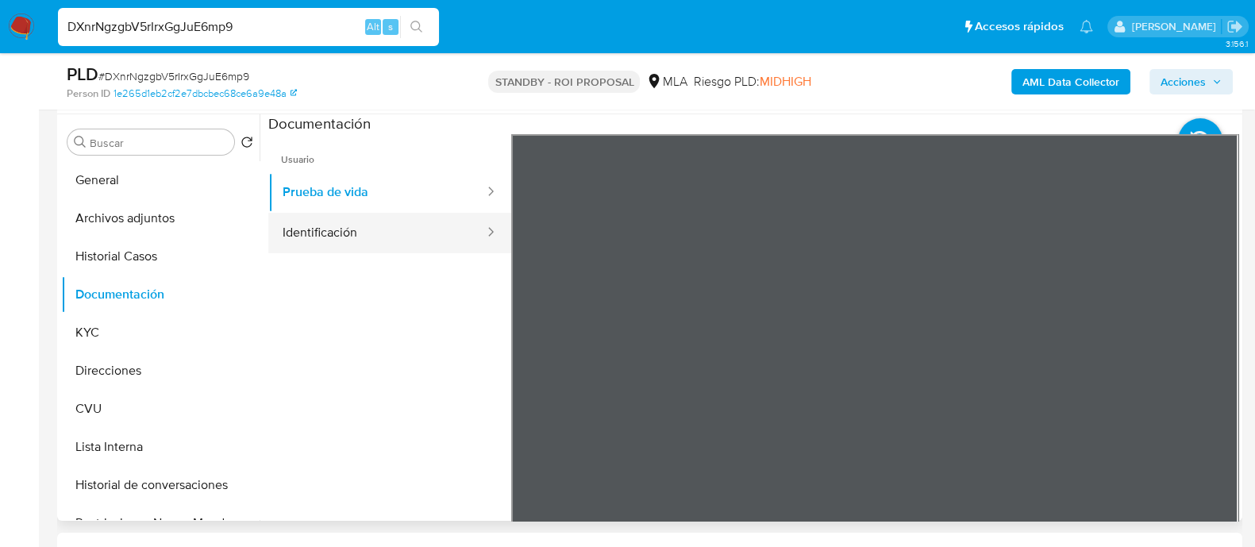
click at [391, 227] on button "Identificación" at bounding box center [377, 233] width 218 height 40
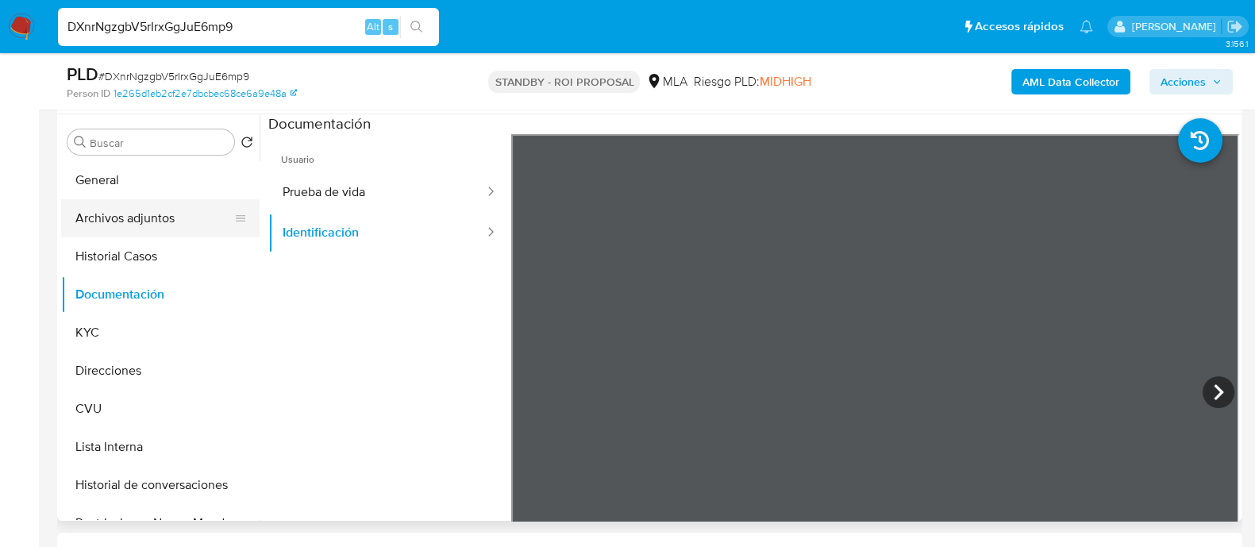
click at [104, 208] on button "Archivos adjuntos" at bounding box center [154, 218] width 186 height 38
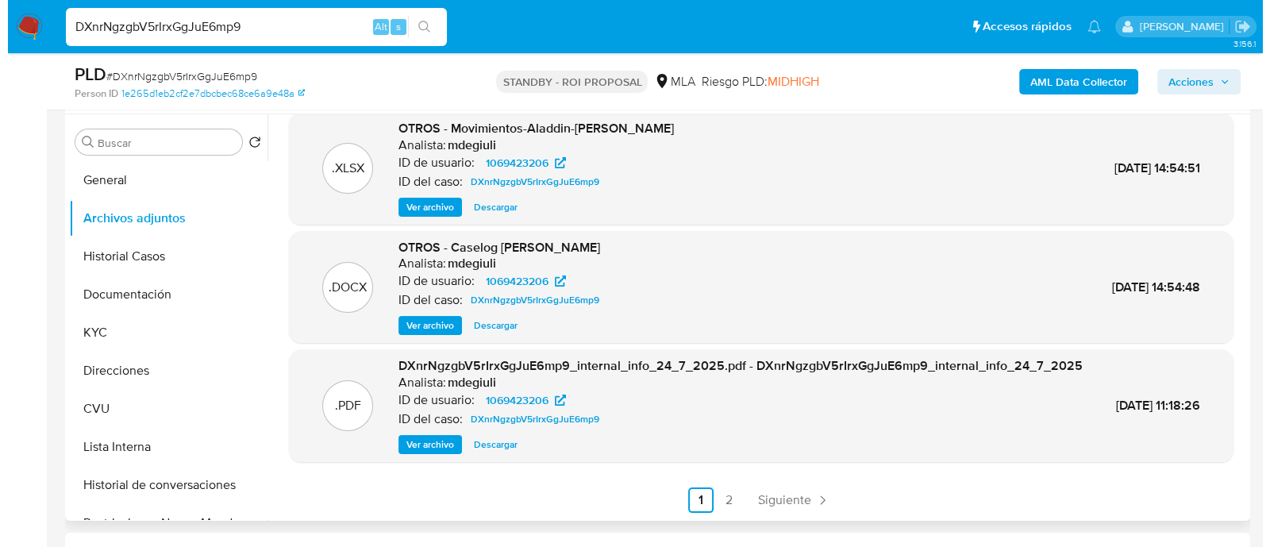
scroll to position [151, 0]
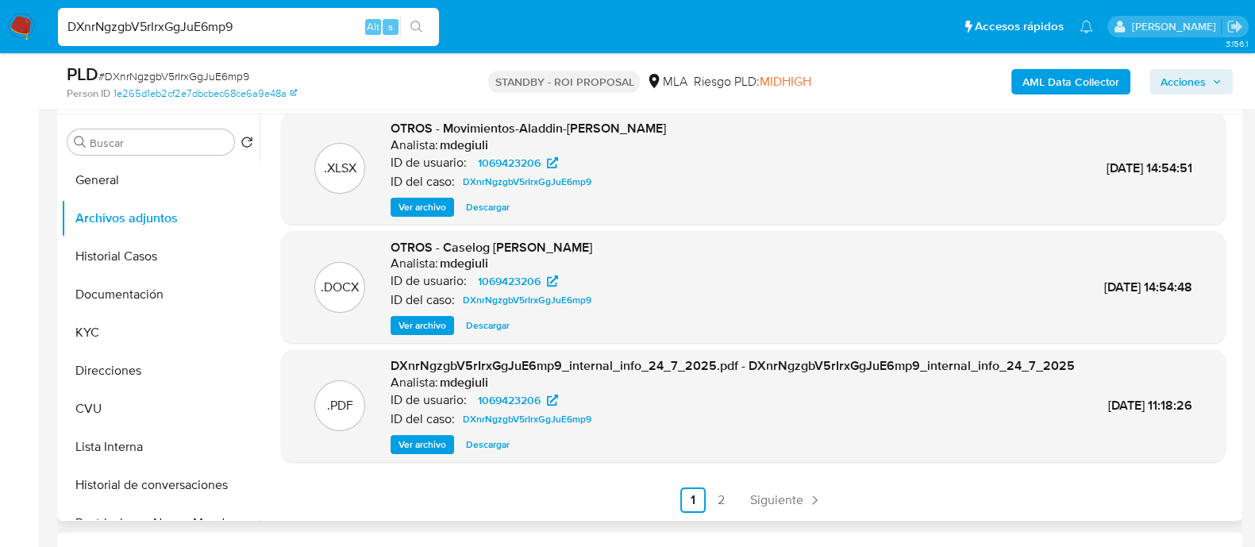
click at [435, 318] on span "Ver archivo" at bounding box center [423, 326] width 48 height 16
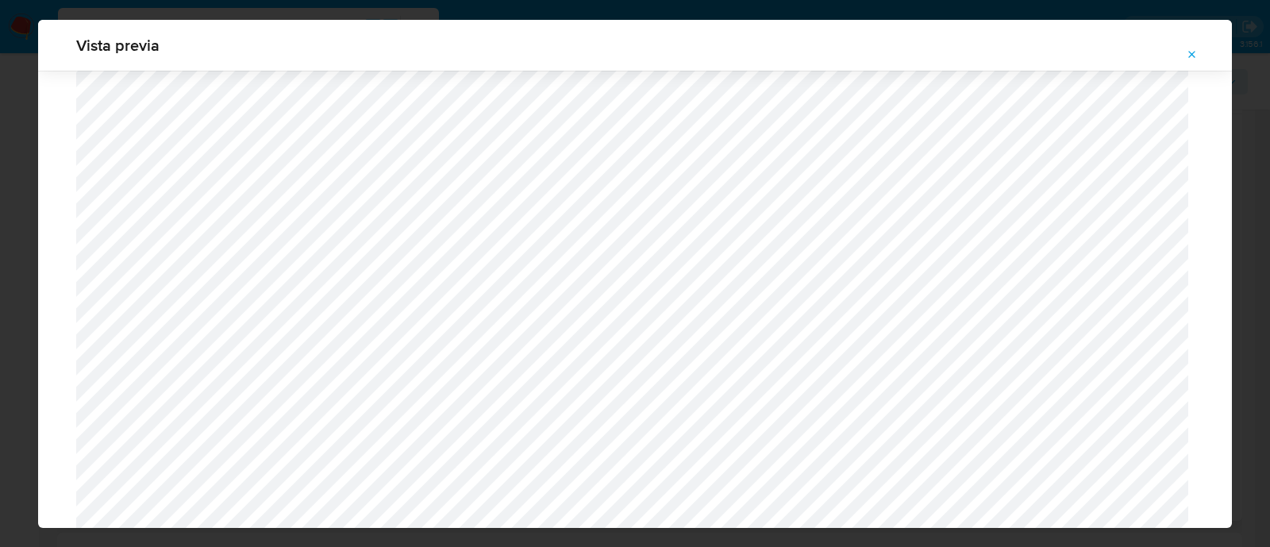
scroll to position [1755, 0]
click at [1185, 56] on button "Attachment preview" at bounding box center [1192, 54] width 35 height 25
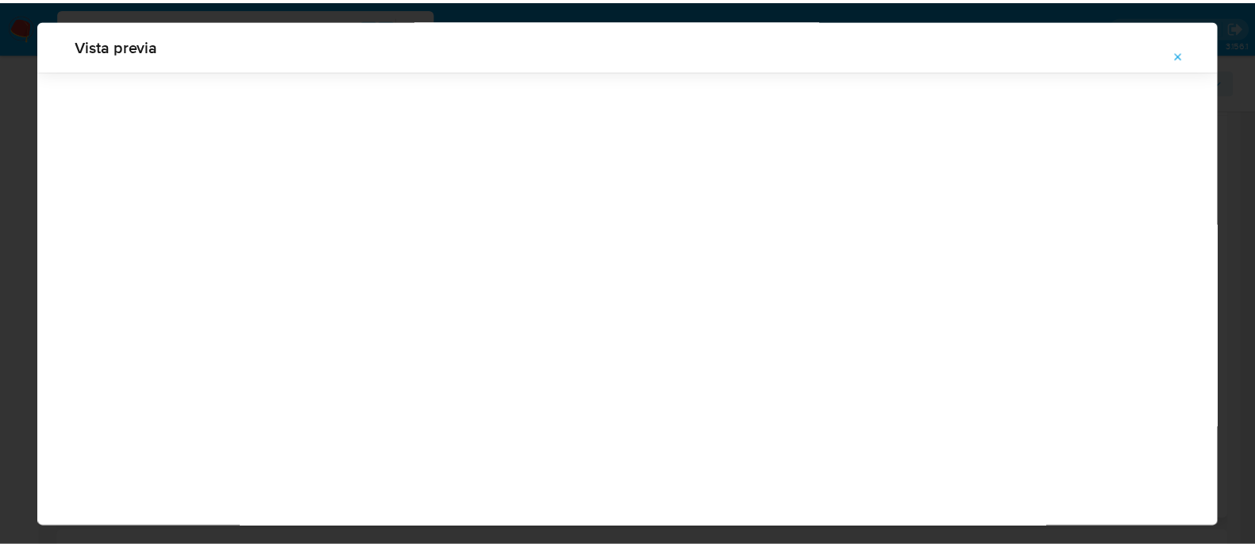
scroll to position [51, 0]
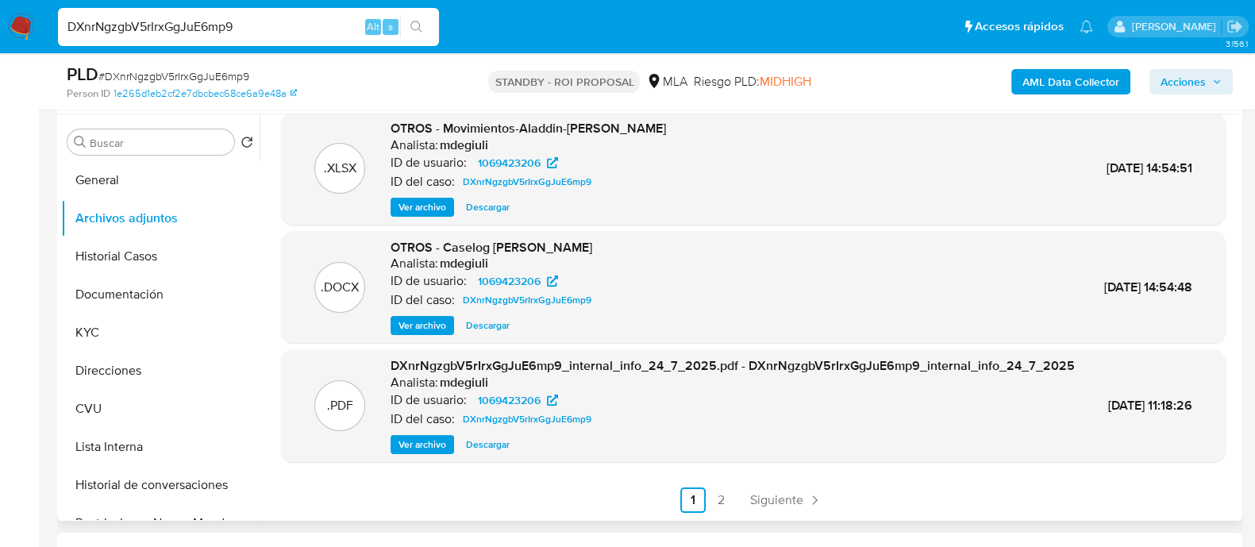
click at [128, 25] on input "DXnrNgzgbV5rIrxGgJuE6mp9" at bounding box center [248, 27] width 381 height 21
paste input "86RmEKq7T0NXZTr2Xsnhp2bb"
type input "86RmEKq7T0NXZTr2Xsnhp2bb"
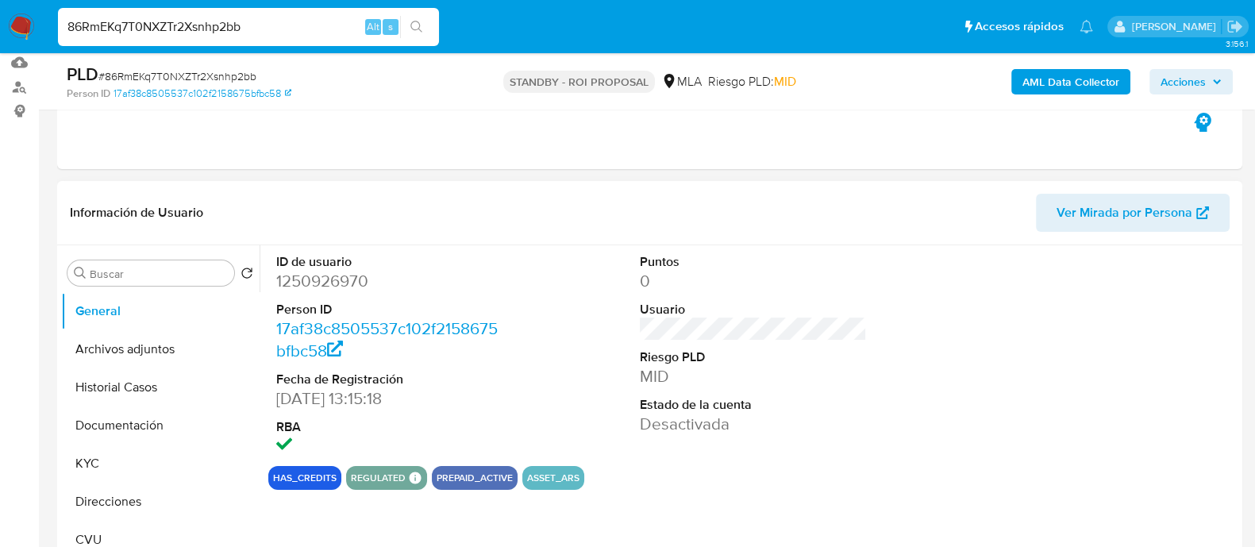
select select "10"
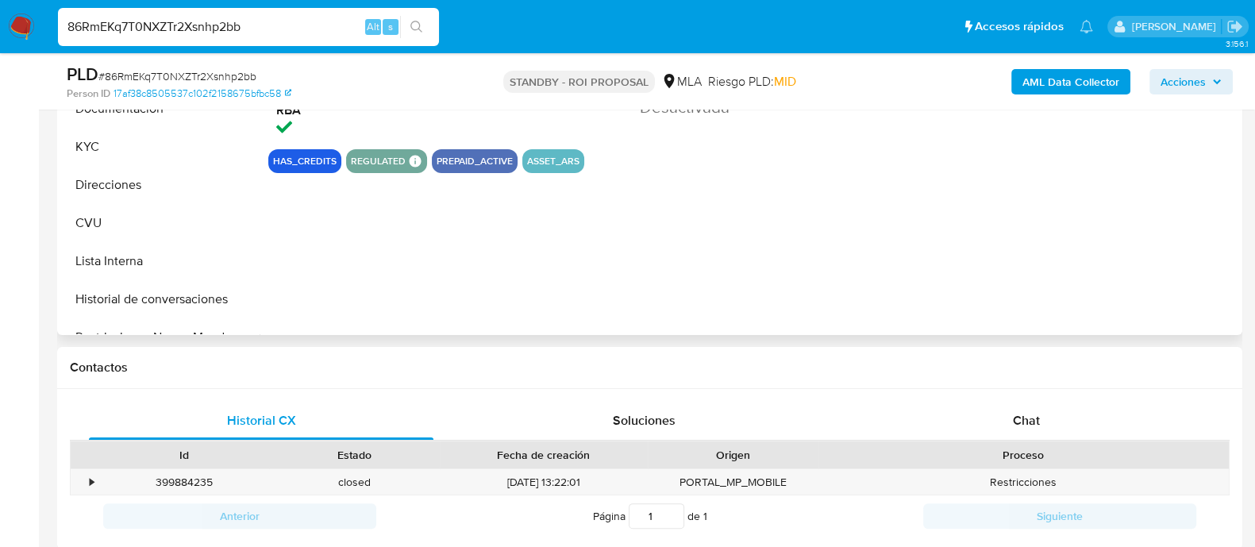
scroll to position [496, 0]
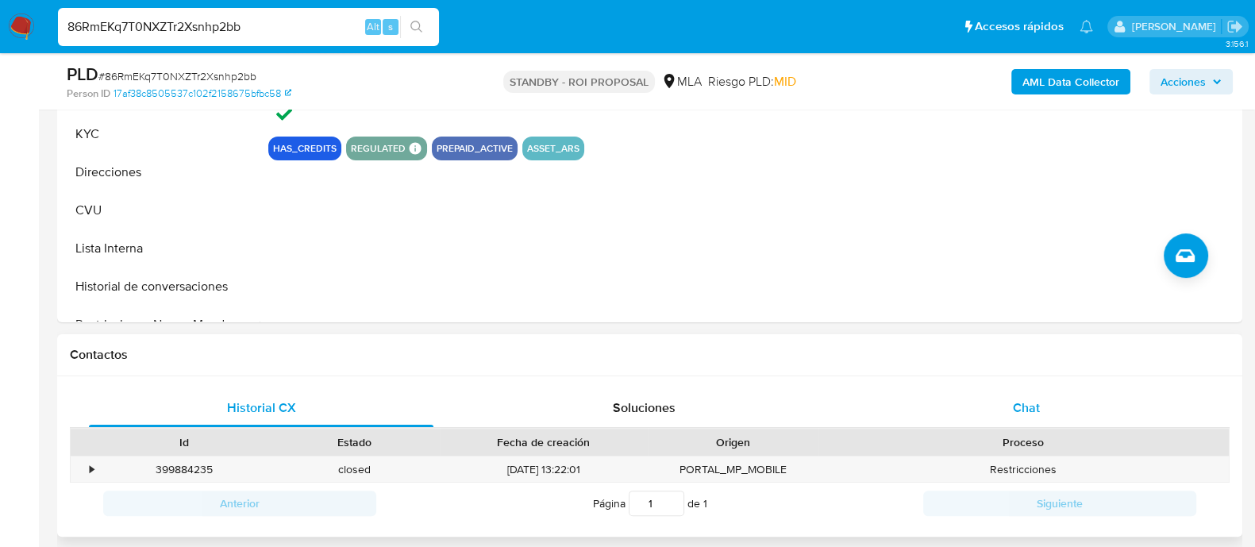
click at [985, 402] on div "Chat" at bounding box center [1026, 408] width 345 height 38
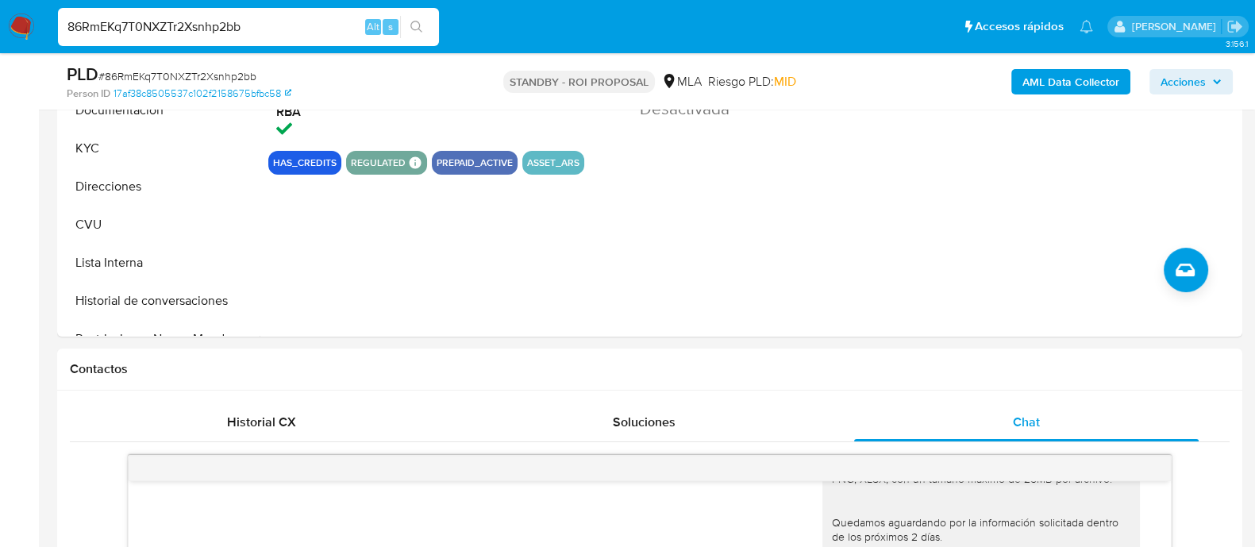
scroll to position [198, 0]
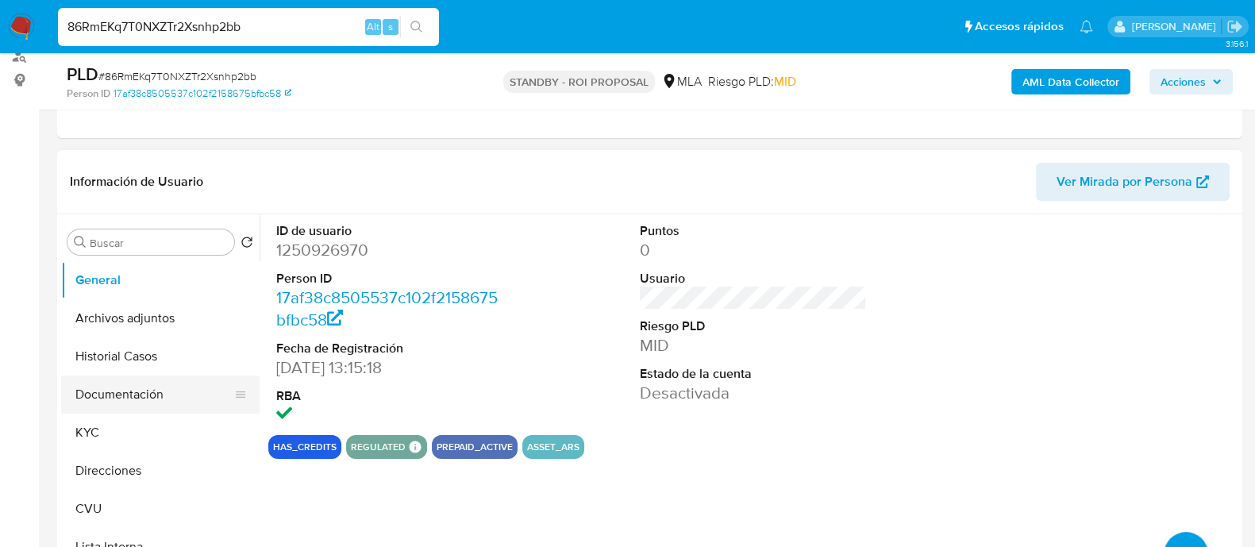
click at [133, 407] on button "Documentación" at bounding box center [154, 395] width 186 height 38
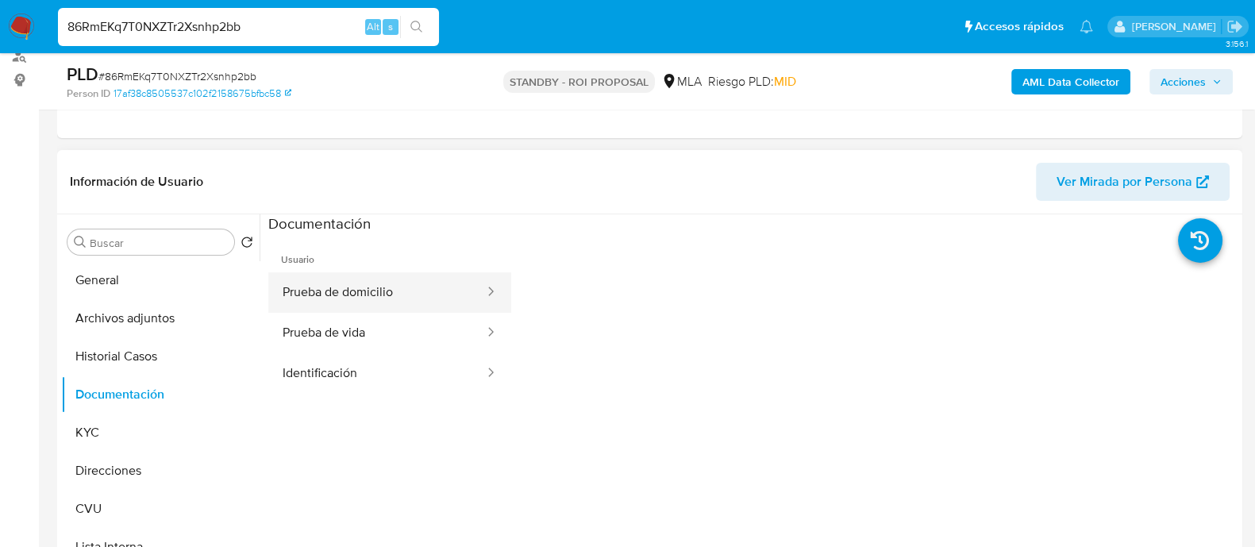
click at [397, 289] on button "Prueba de domicilio" at bounding box center [377, 292] width 218 height 40
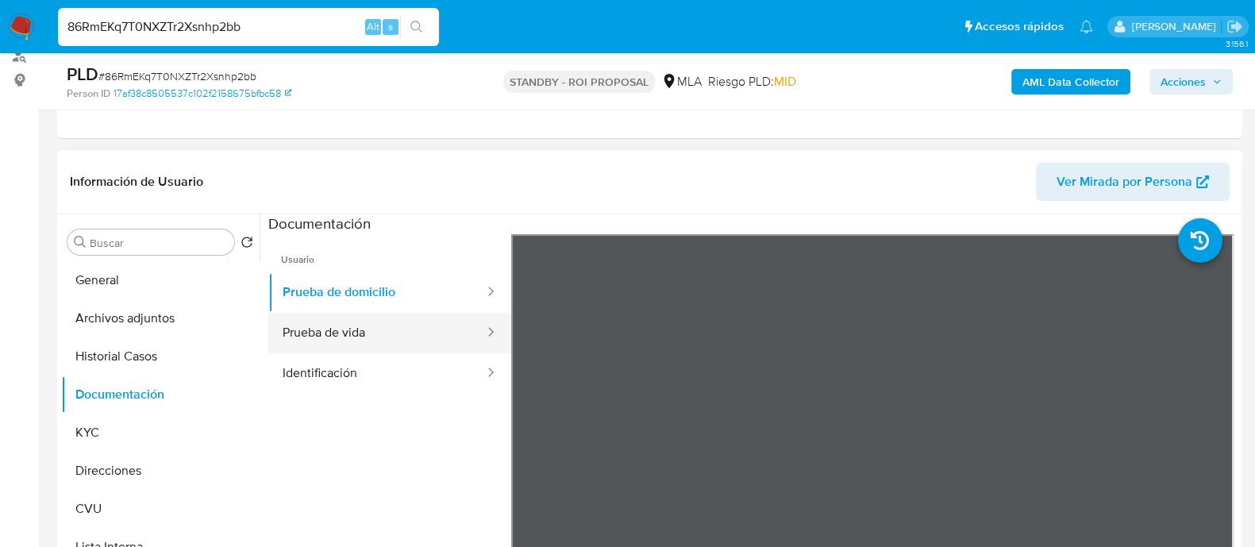
click at [433, 336] on button "Prueba de vida" at bounding box center [377, 333] width 218 height 40
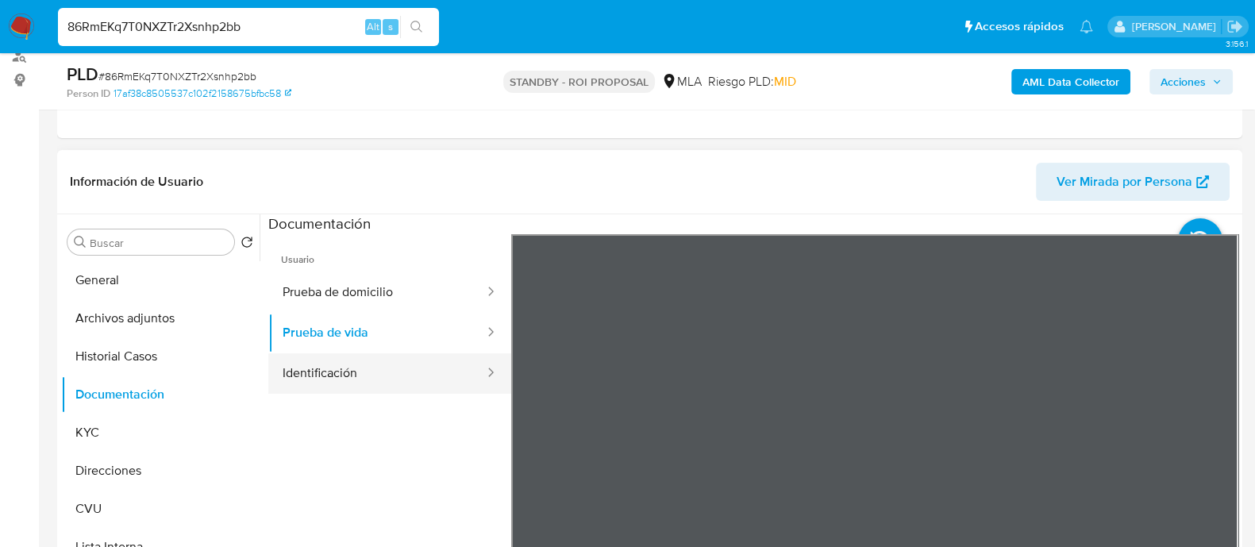
click at [409, 370] on button "Identificación" at bounding box center [377, 373] width 218 height 40
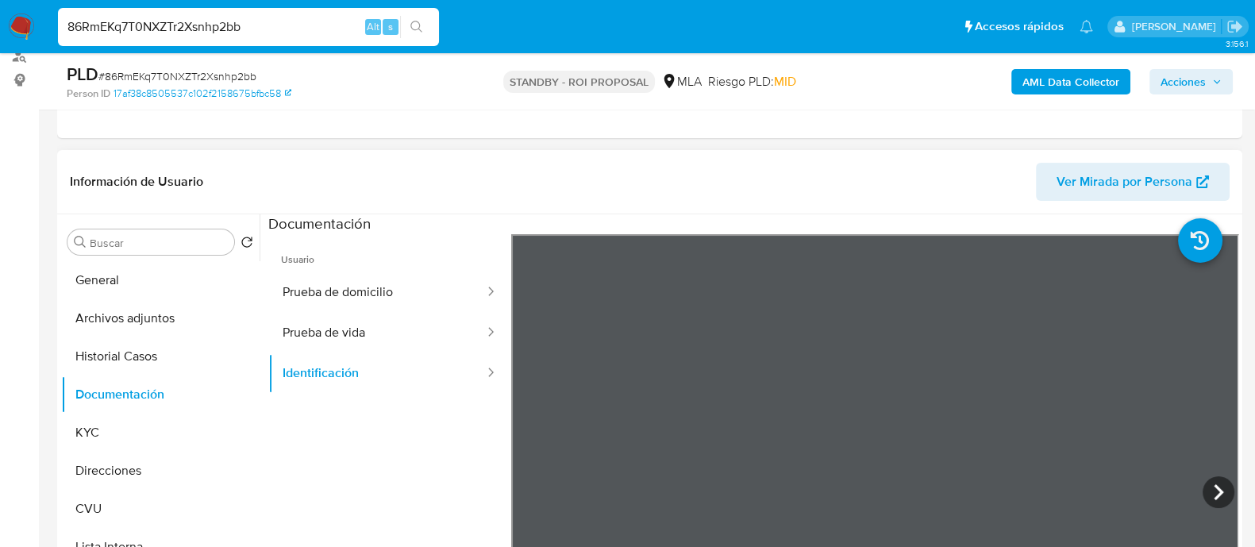
scroll to position [18, 0]
click at [143, 307] on button "Archivos adjuntos" at bounding box center [154, 318] width 186 height 38
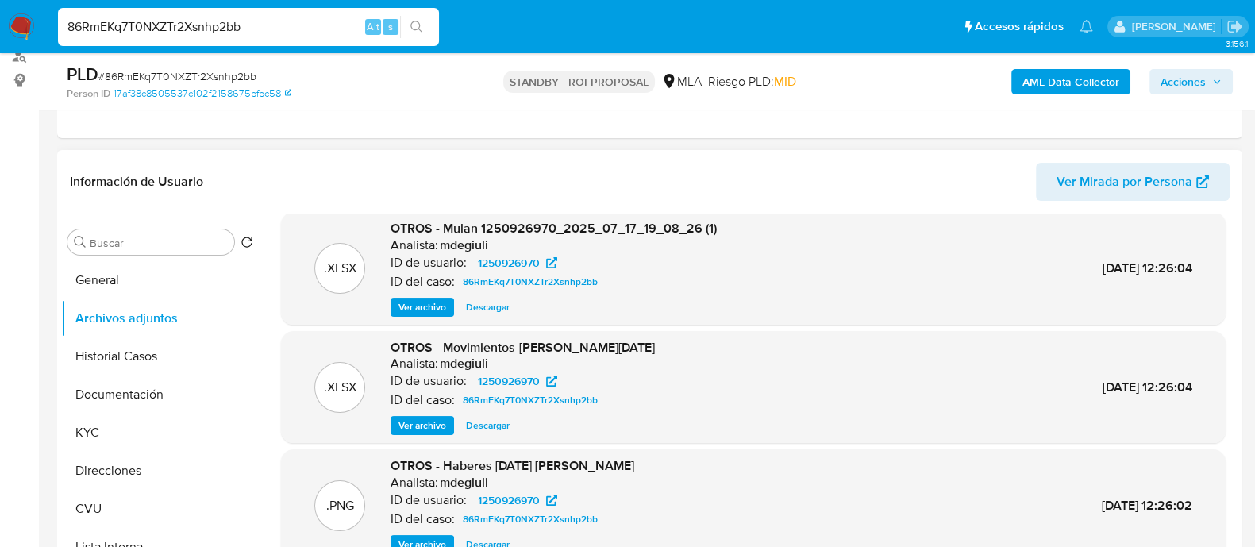
scroll to position [298, 0]
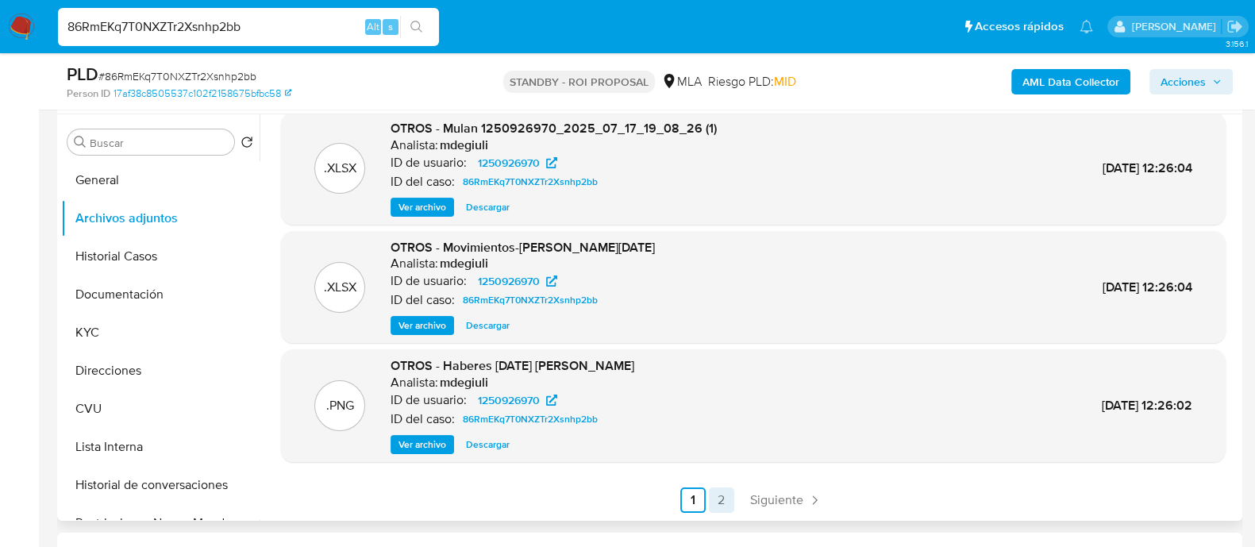
click at [722, 502] on link "2" at bounding box center [721, 500] width 25 height 25
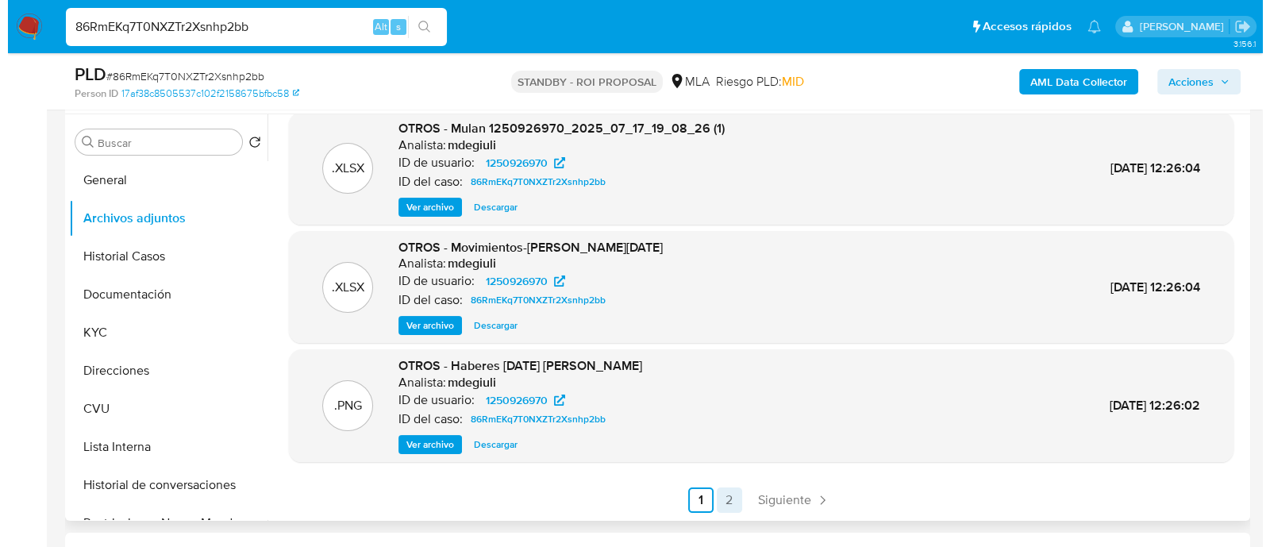
scroll to position [0, 0]
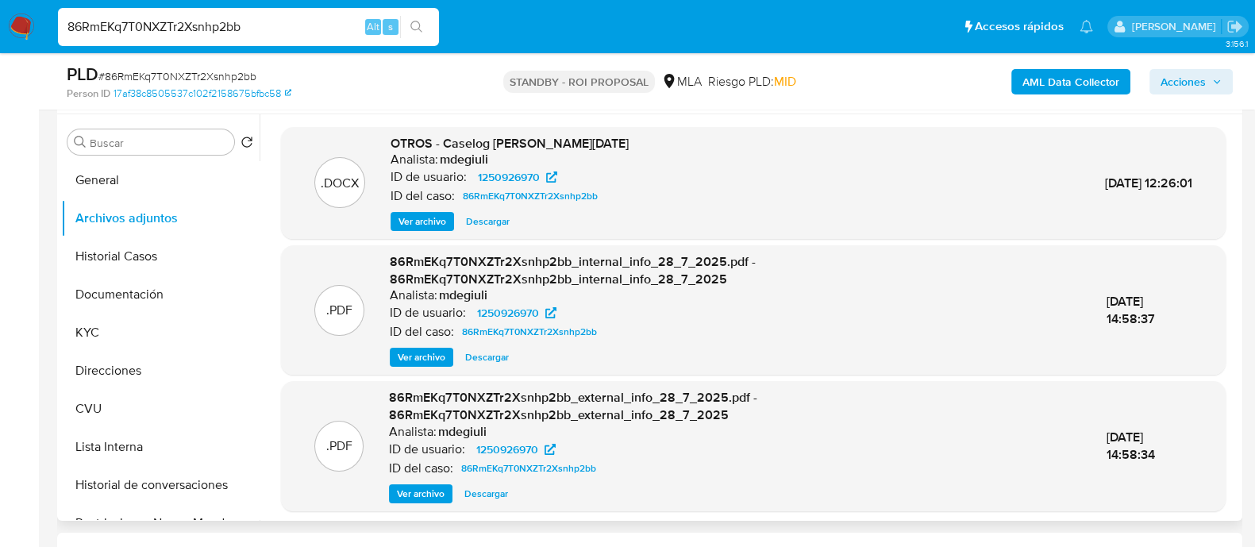
click at [438, 217] on span "Ver archivo" at bounding box center [423, 222] width 48 height 16
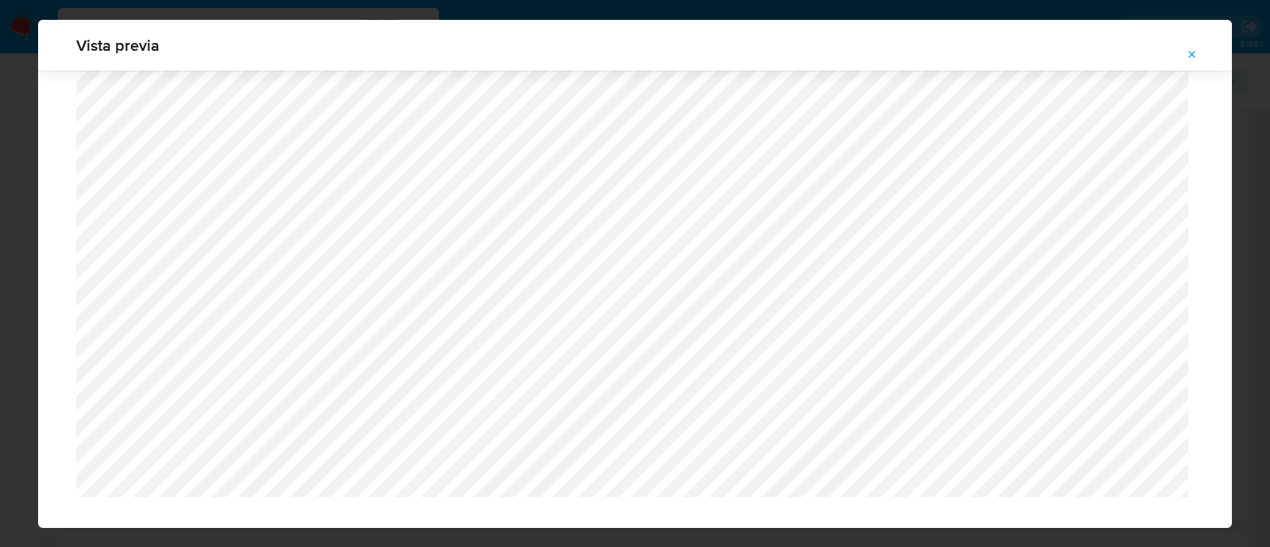
scroll to position [1567, 0]
click at [1193, 60] on icon "Attachment preview" at bounding box center [1192, 54] width 13 height 13
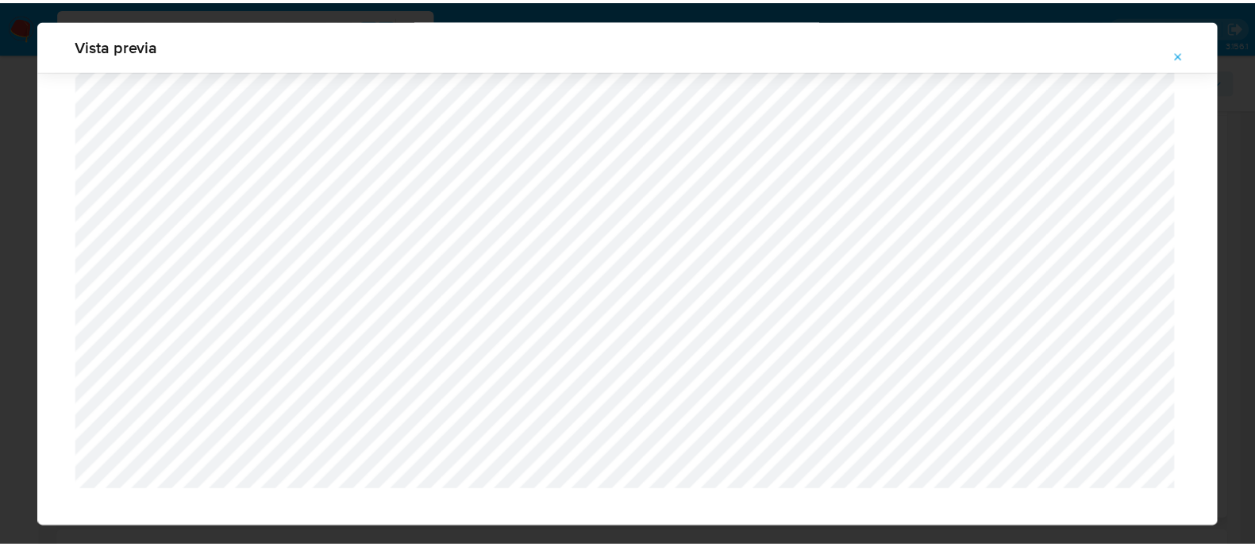
scroll to position [51, 0]
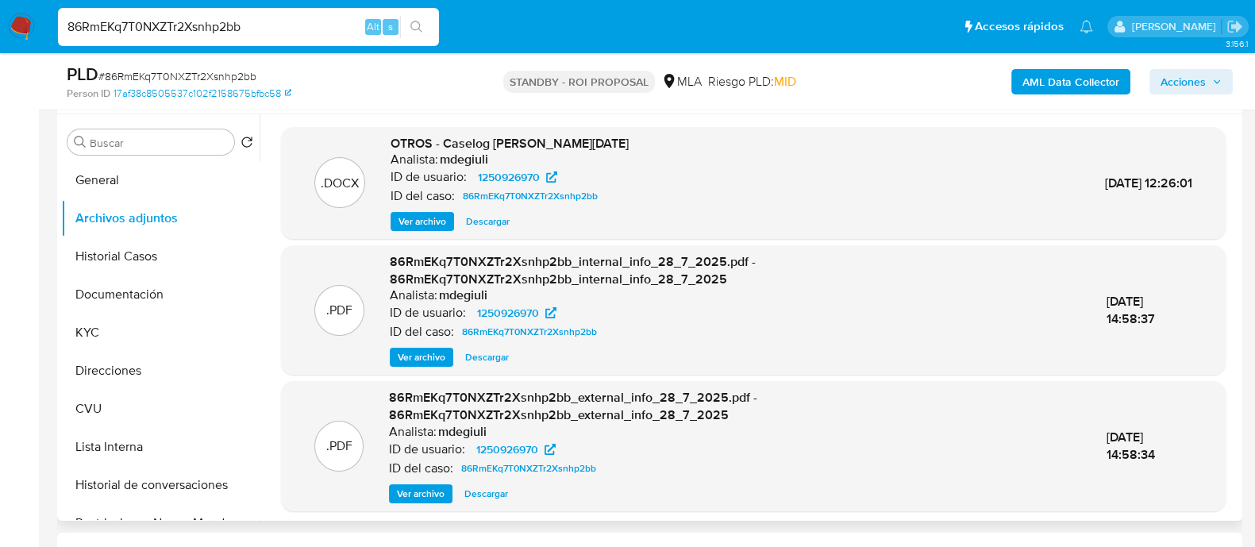
click at [197, 25] on input "86RmEKq7T0NXZTr2Xsnhp2bb" at bounding box center [248, 27] width 381 height 21
paste input "FBQV6H0IAGJNL6WstFNhGcxp"
type input "FBQV6H0IAGJNL6WstFNhGcxp"
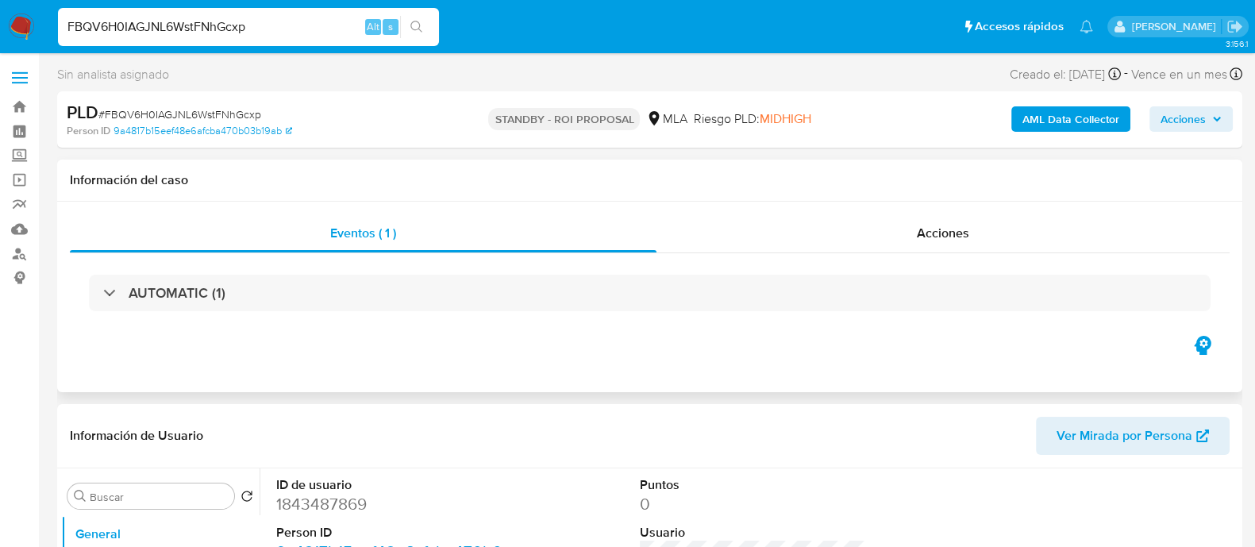
select select "10"
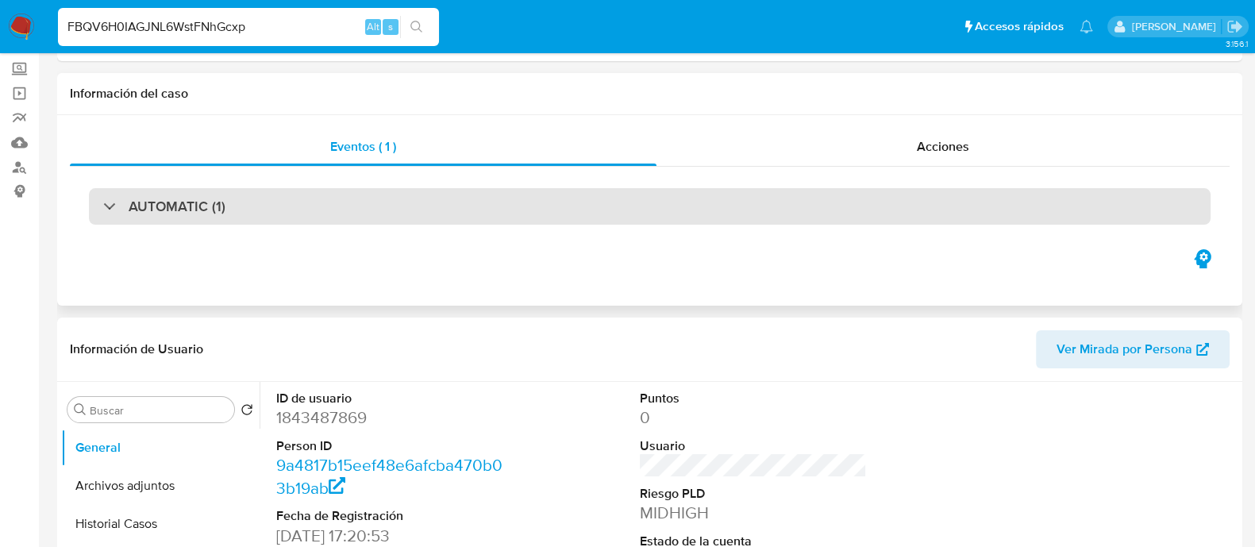
scroll to position [198, 0]
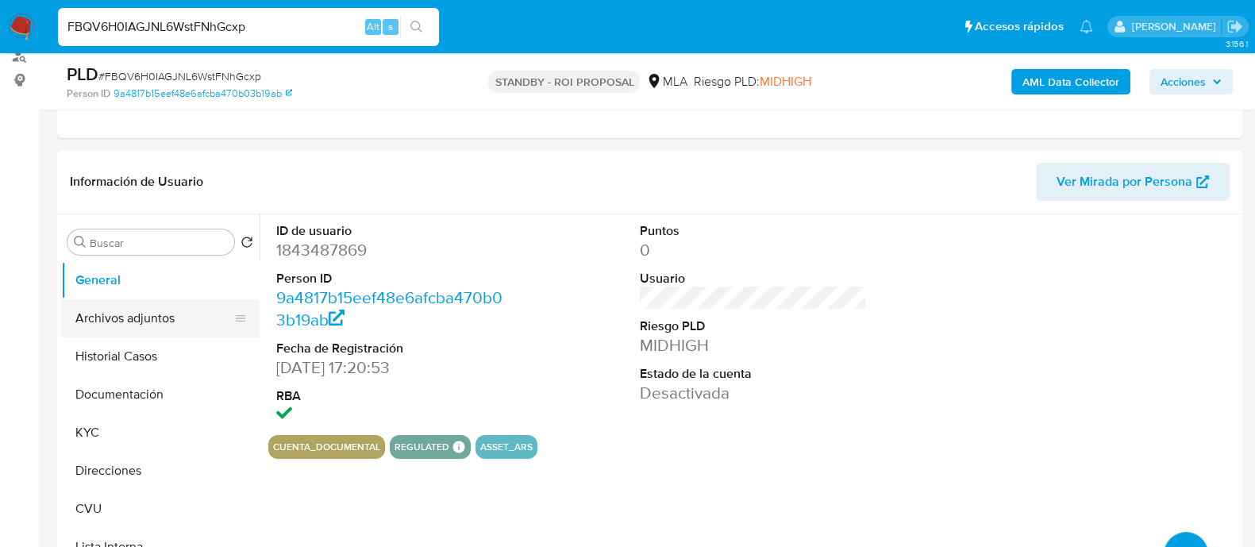
click at [128, 322] on button "Archivos adjuntos" at bounding box center [154, 318] width 186 height 38
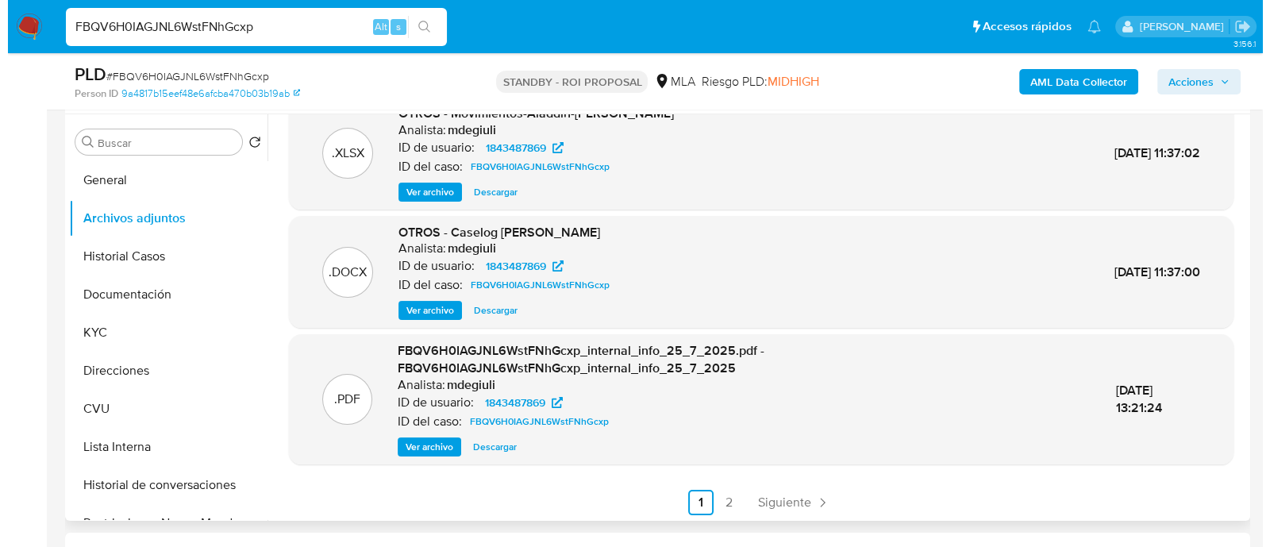
scroll to position [151, 0]
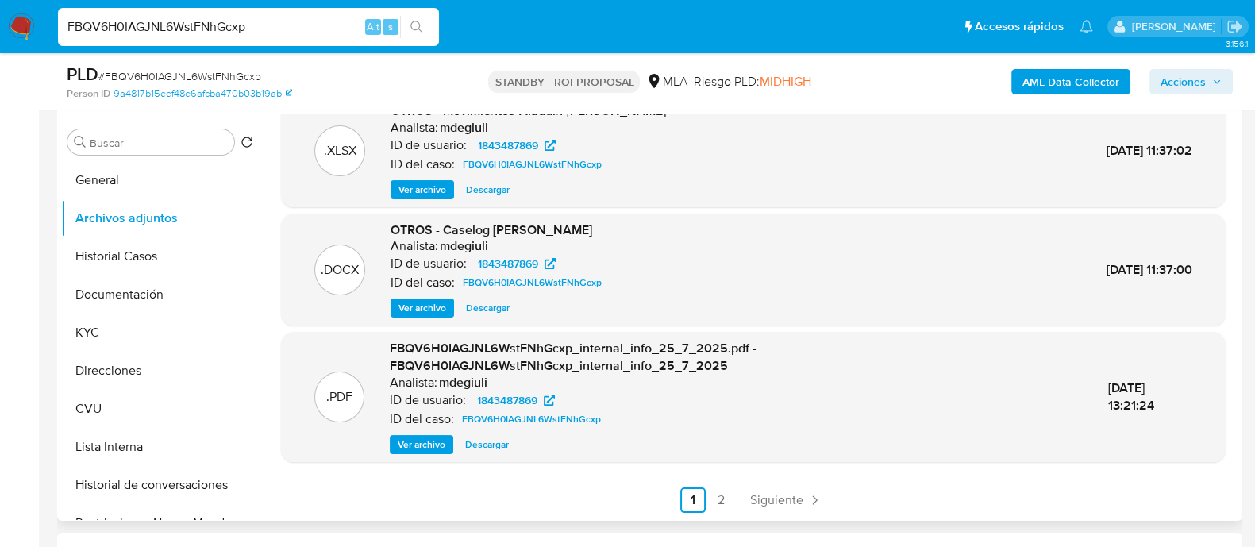
click at [413, 310] on span "Ver archivo" at bounding box center [423, 308] width 48 height 16
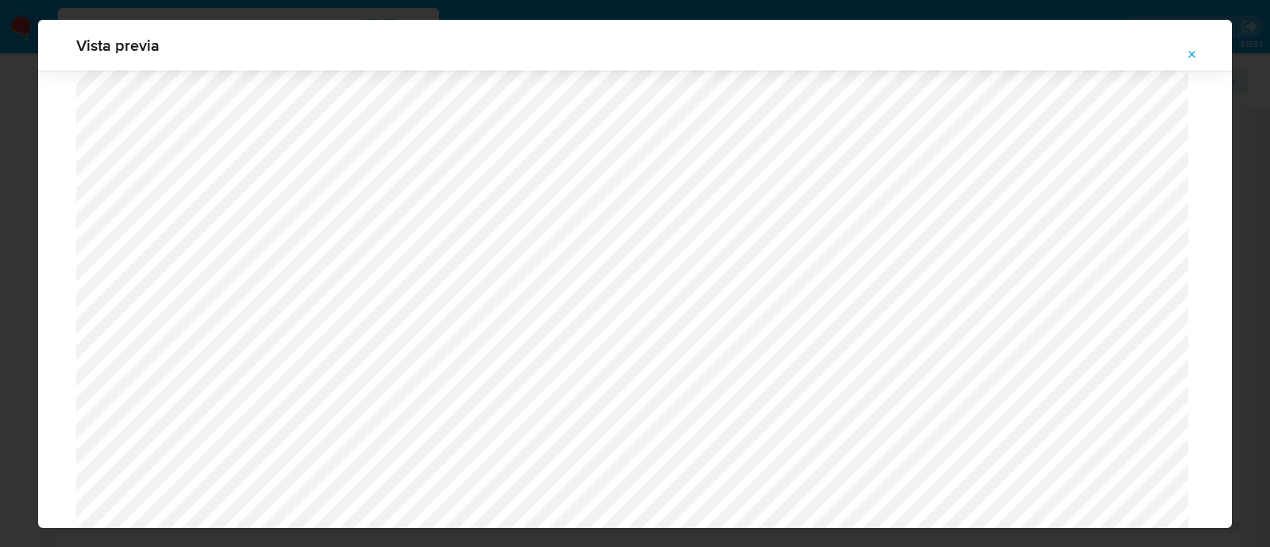
scroll to position [465, 0]
click at [1197, 56] on icon "Attachment preview" at bounding box center [1192, 54] width 13 height 13
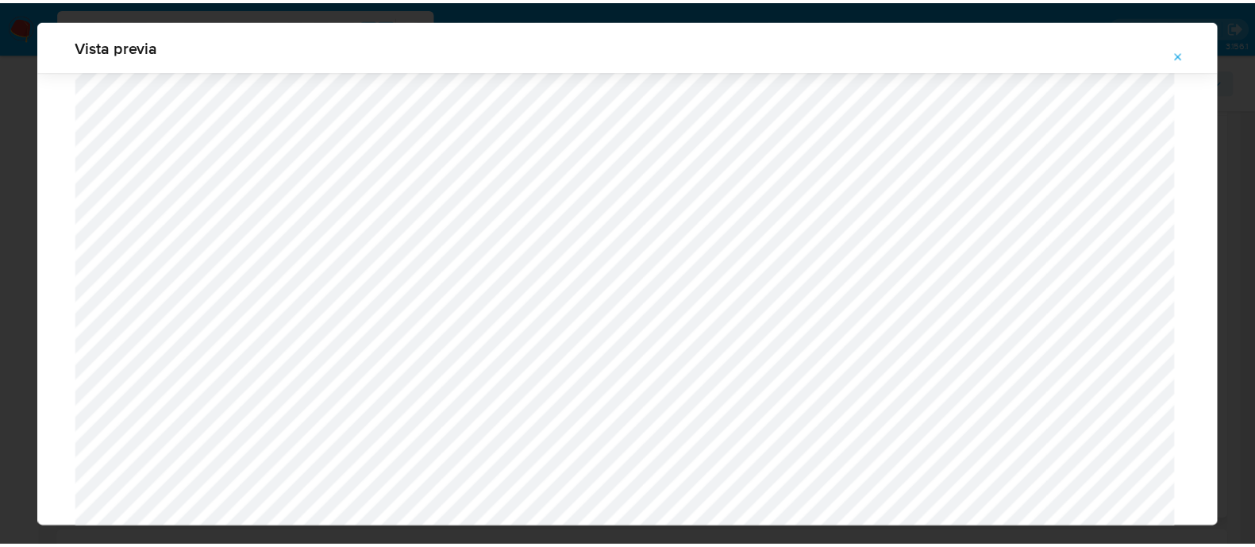
scroll to position [51, 0]
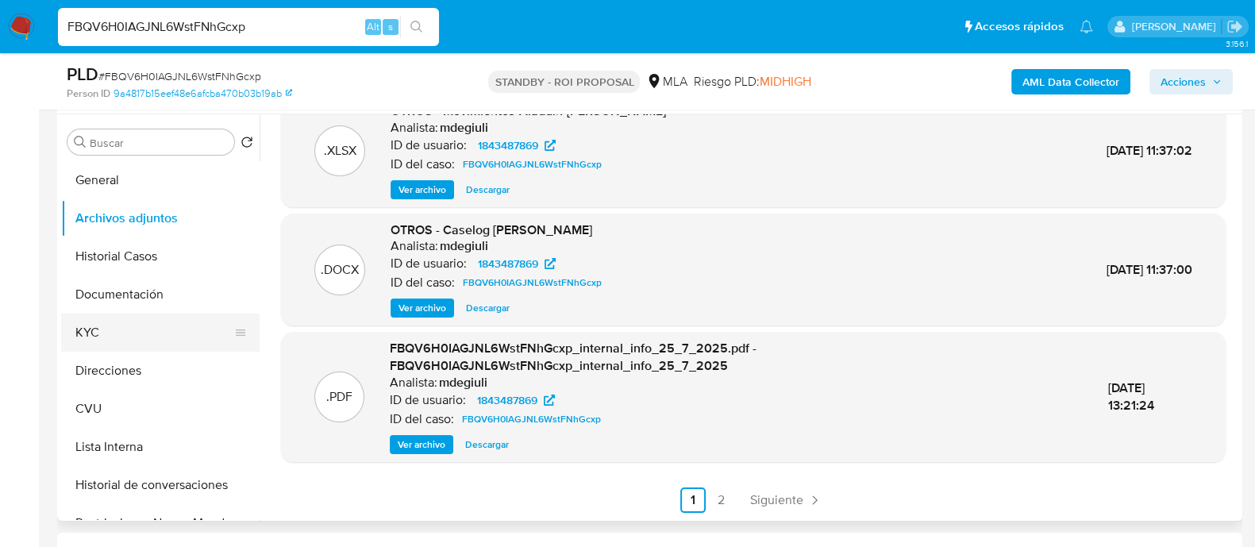
click at [125, 340] on button "KYC" at bounding box center [154, 333] width 186 height 38
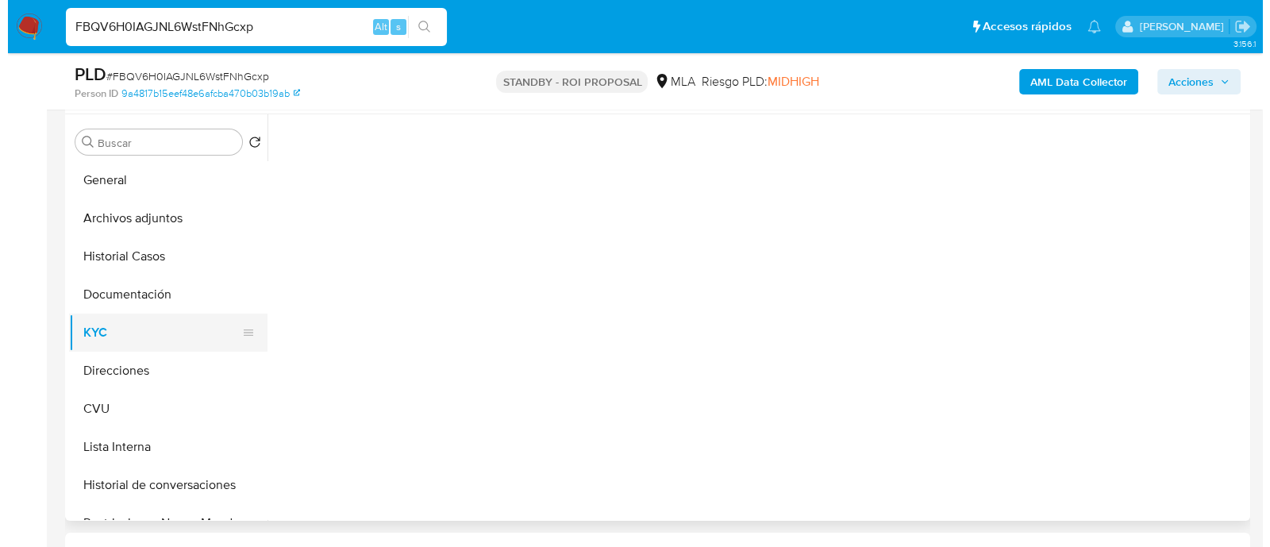
scroll to position [0, 0]
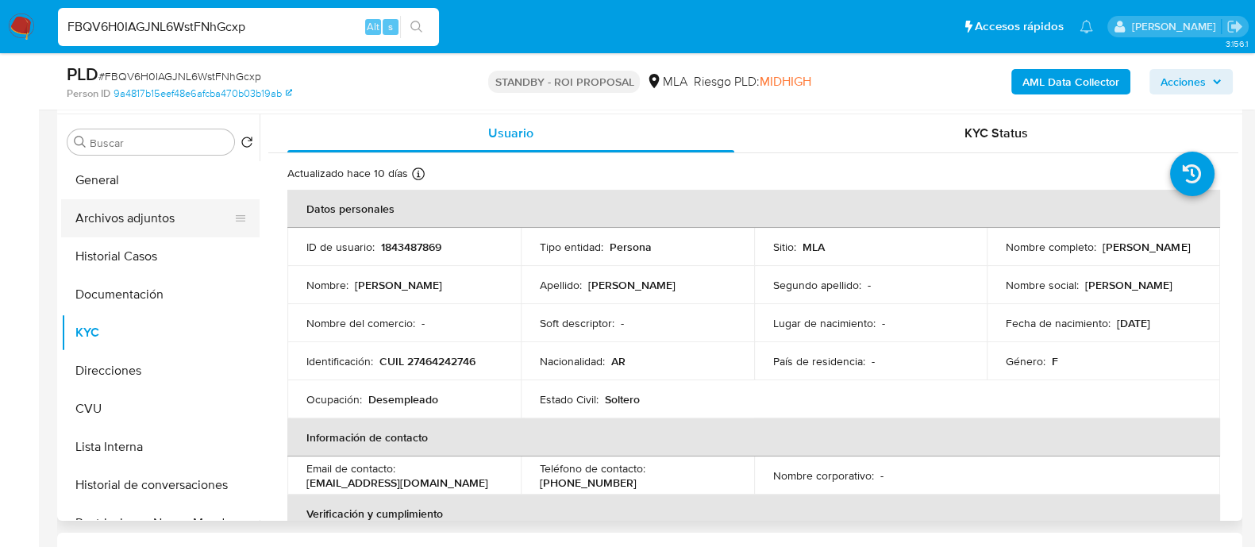
click at [150, 215] on button "Archivos adjuntos" at bounding box center [154, 218] width 186 height 38
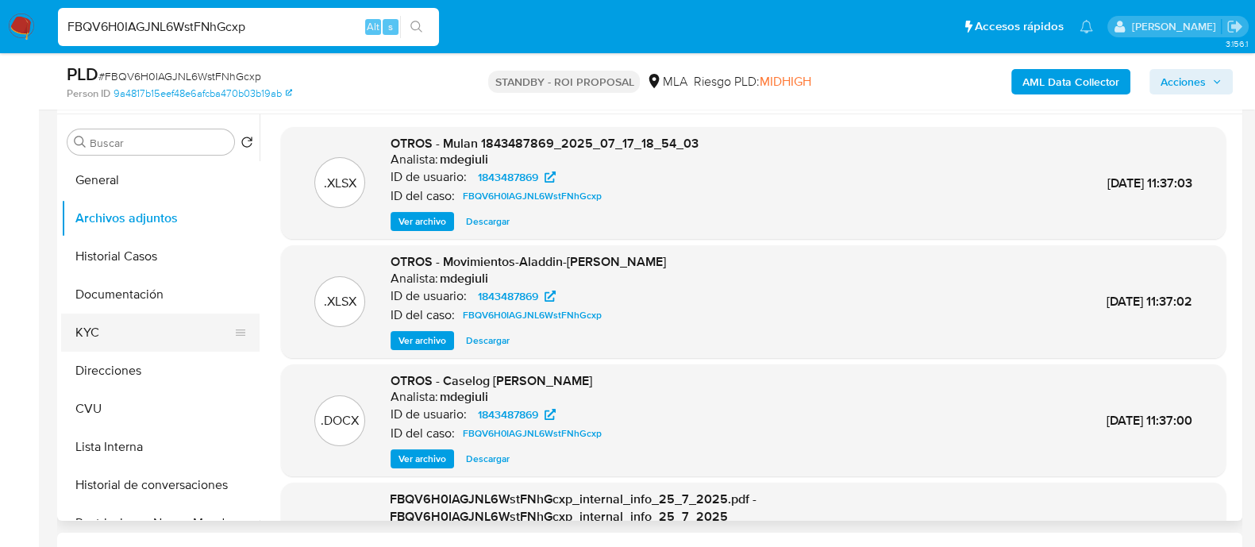
click at [91, 330] on button "KYC" at bounding box center [154, 333] width 186 height 38
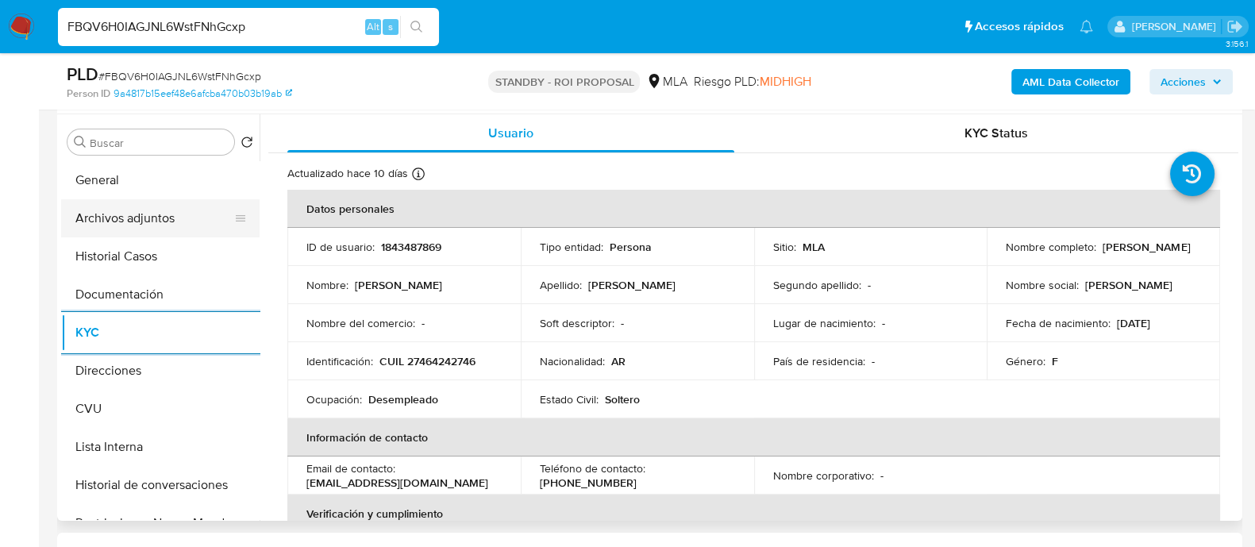
click at [127, 219] on button "Archivos adjuntos" at bounding box center [154, 218] width 186 height 38
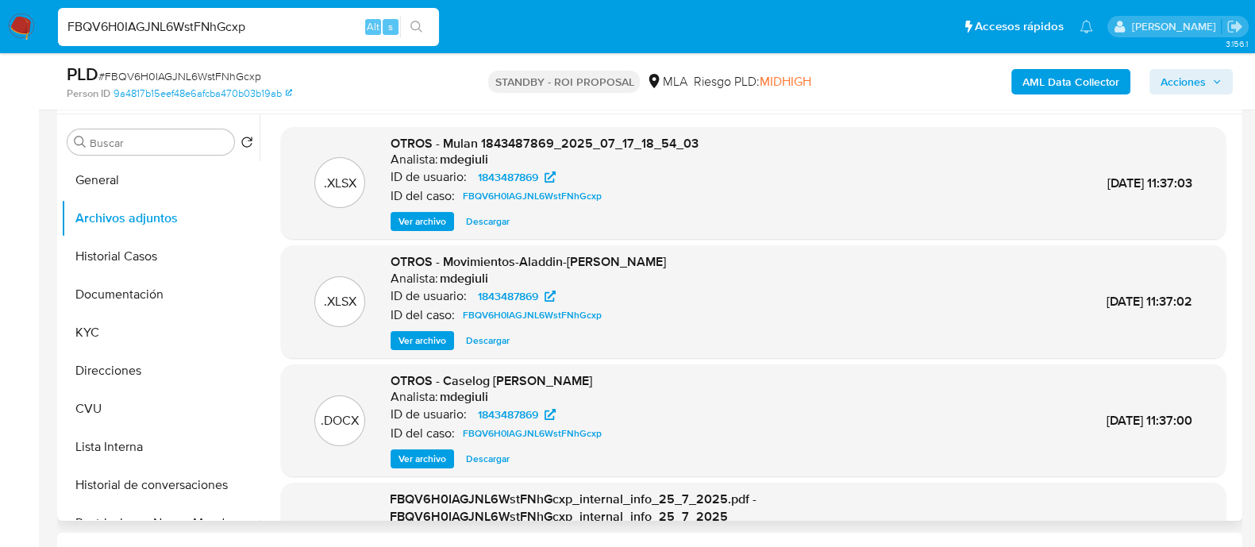
click at [441, 459] on span "Ver archivo" at bounding box center [423, 459] width 48 height 16
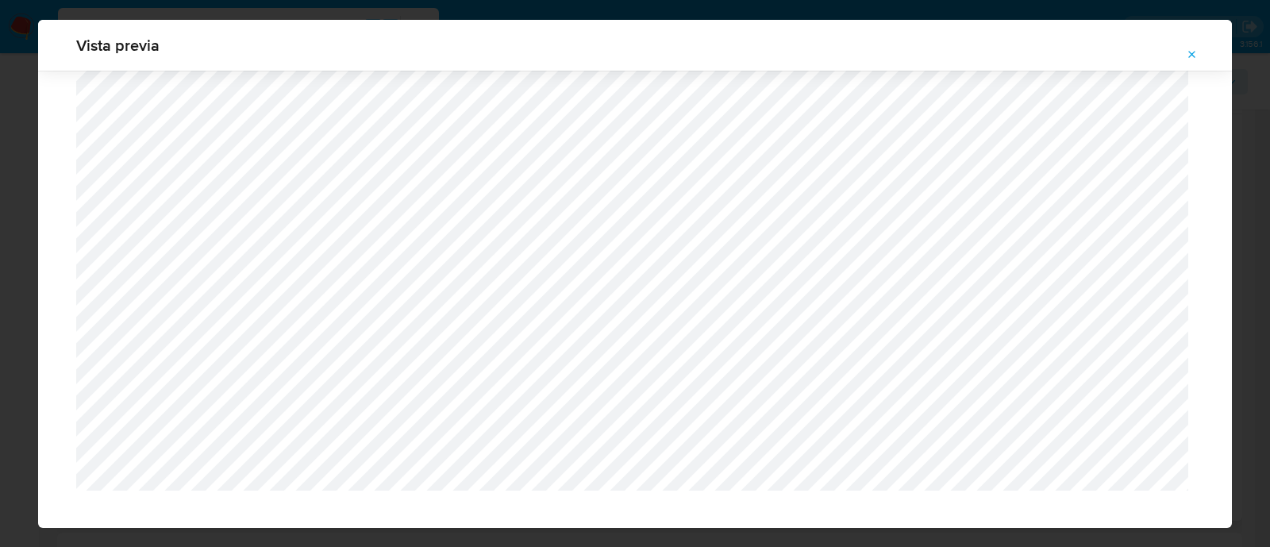
scroll to position [1379, 0]
